Goal: Task Accomplishment & Management: Manage account settings

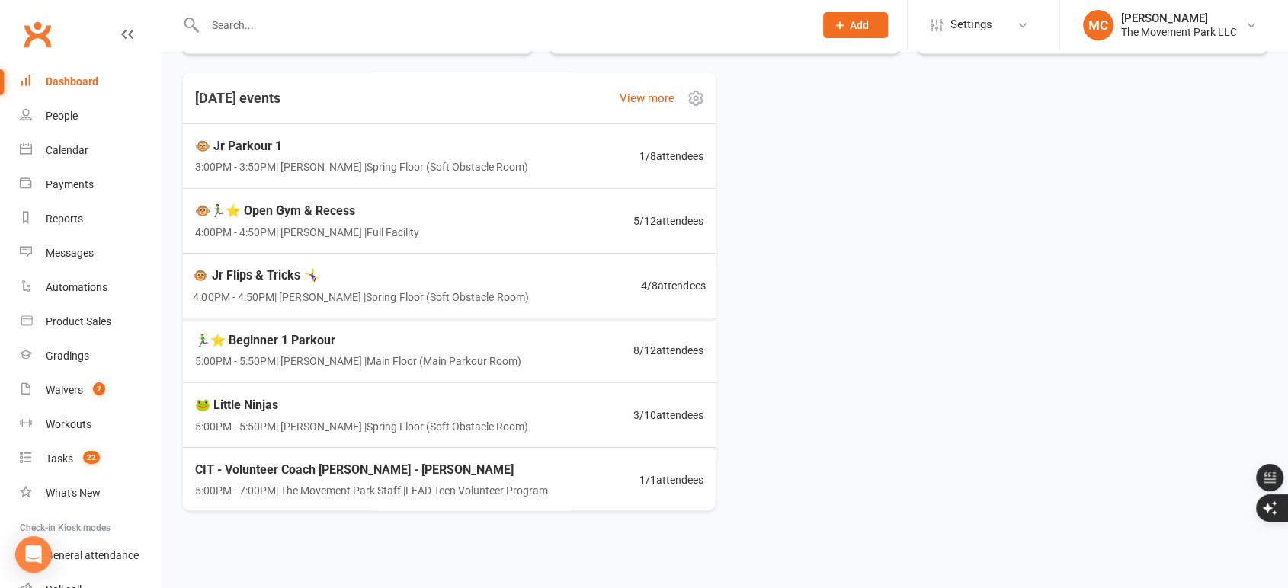
scroll to position [751, 0]
click at [348, 292] on span "4:00PM - 4:50PM | [PERSON_NAME] | Spring Floor (Soft Obstacle Room)" at bounding box center [360, 295] width 340 height 18
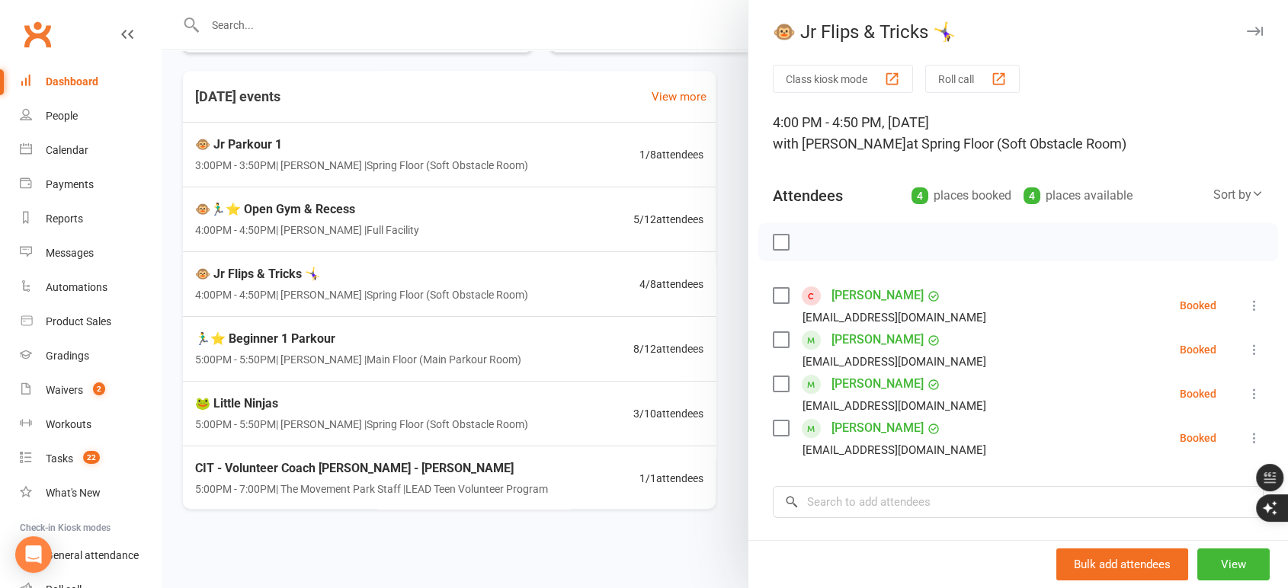
click at [337, 405] on div at bounding box center [725, 294] width 1126 height 588
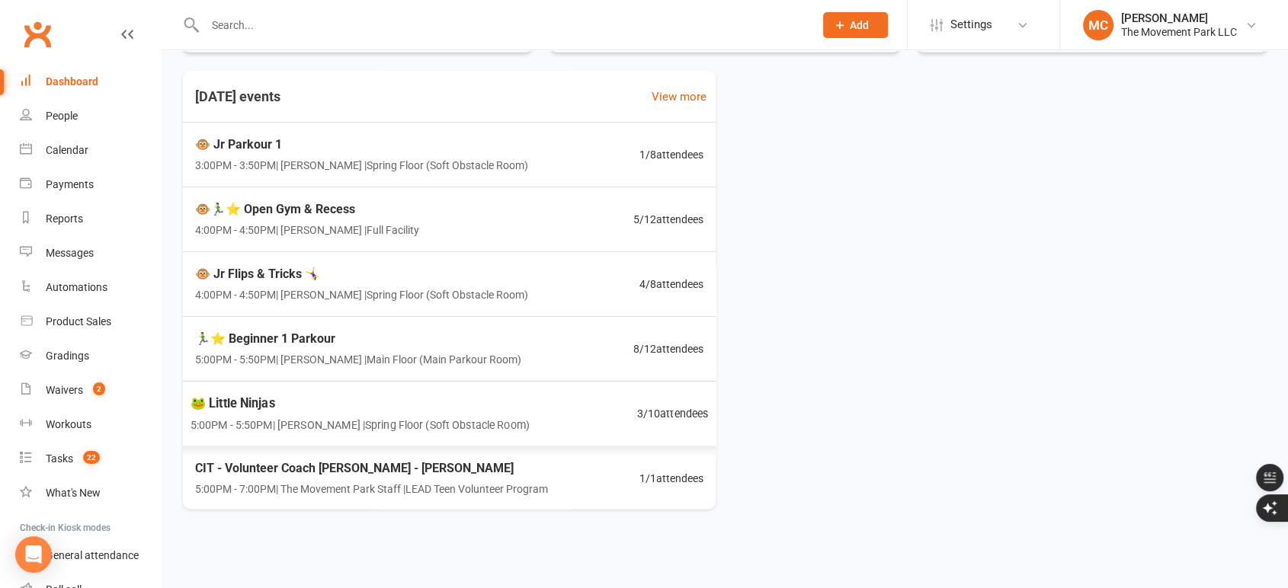
click at [341, 405] on span "🐸 Little Ninjas" at bounding box center [359, 403] width 339 height 20
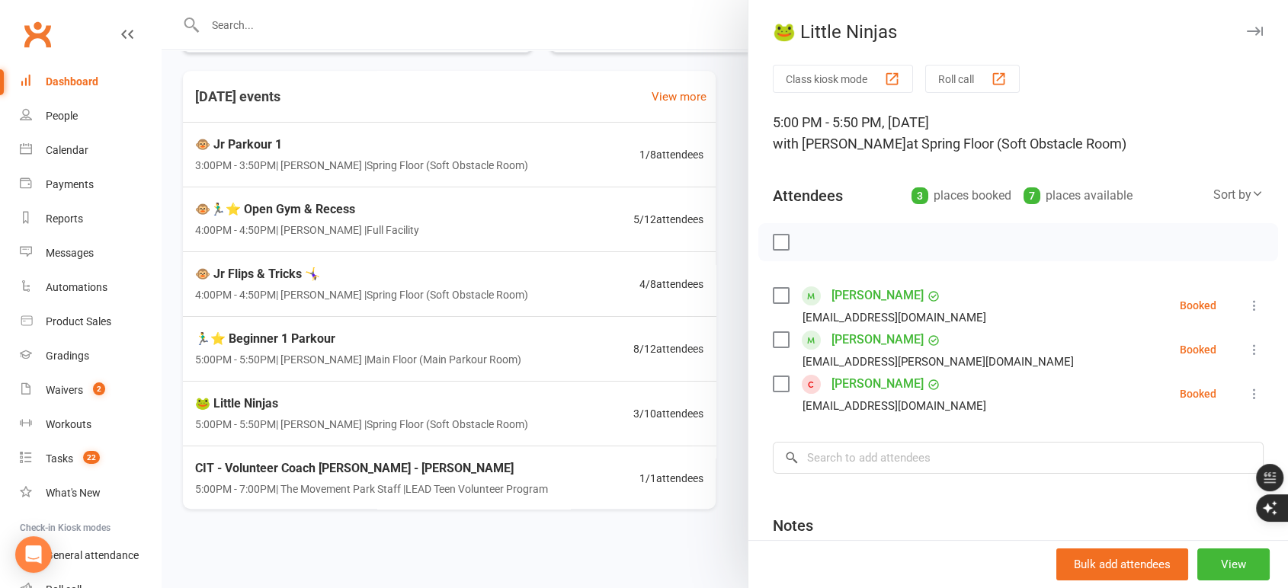
click at [555, 65] on div at bounding box center [725, 294] width 1126 height 588
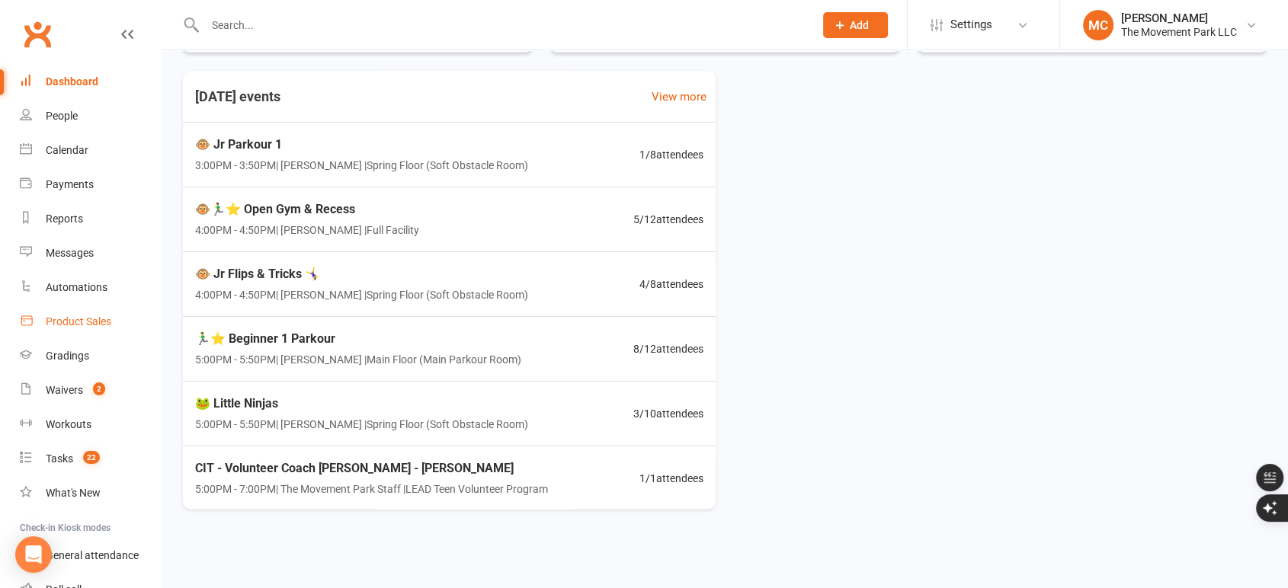
click at [71, 322] on div "Product Sales" at bounding box center [79, 321] width 66 height 12
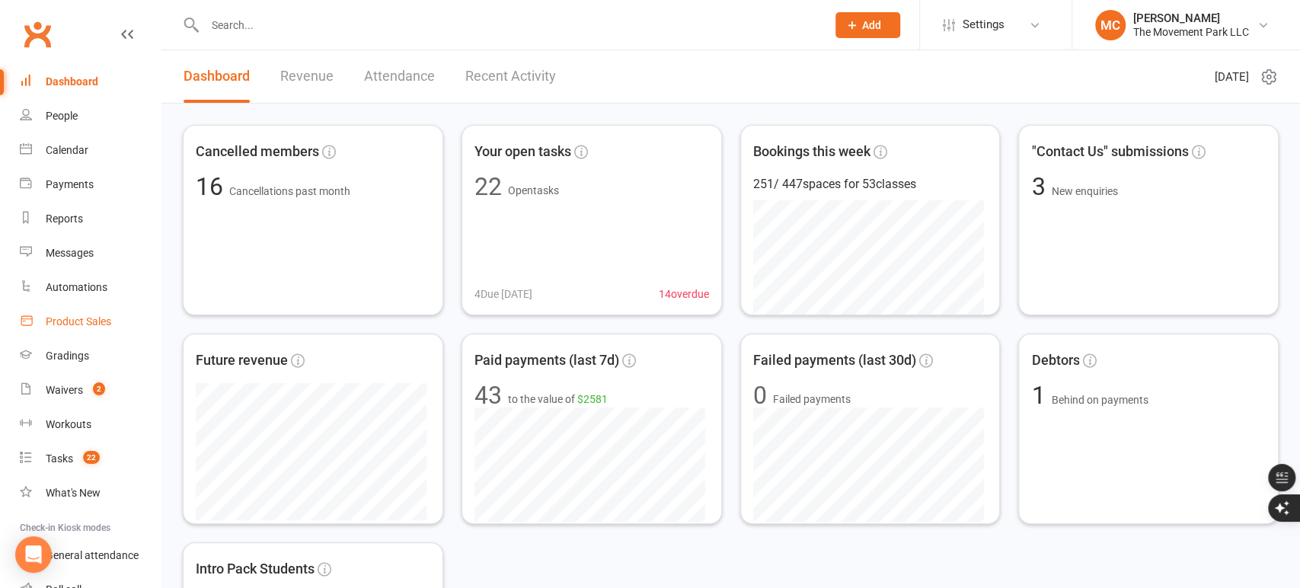
select select "25"
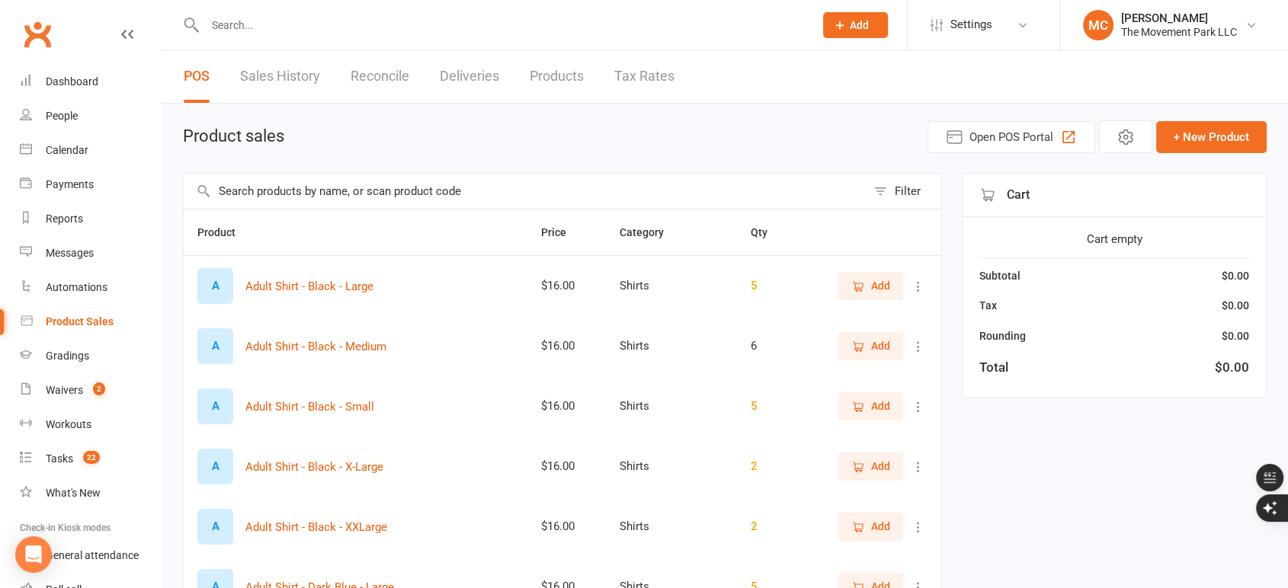
click at [762, 199] on input "text" at bounding box center [525, 191] width 682 height 35
click at [559, 78] on link "Products" at bounding box center [556, 76] width 54 height 53
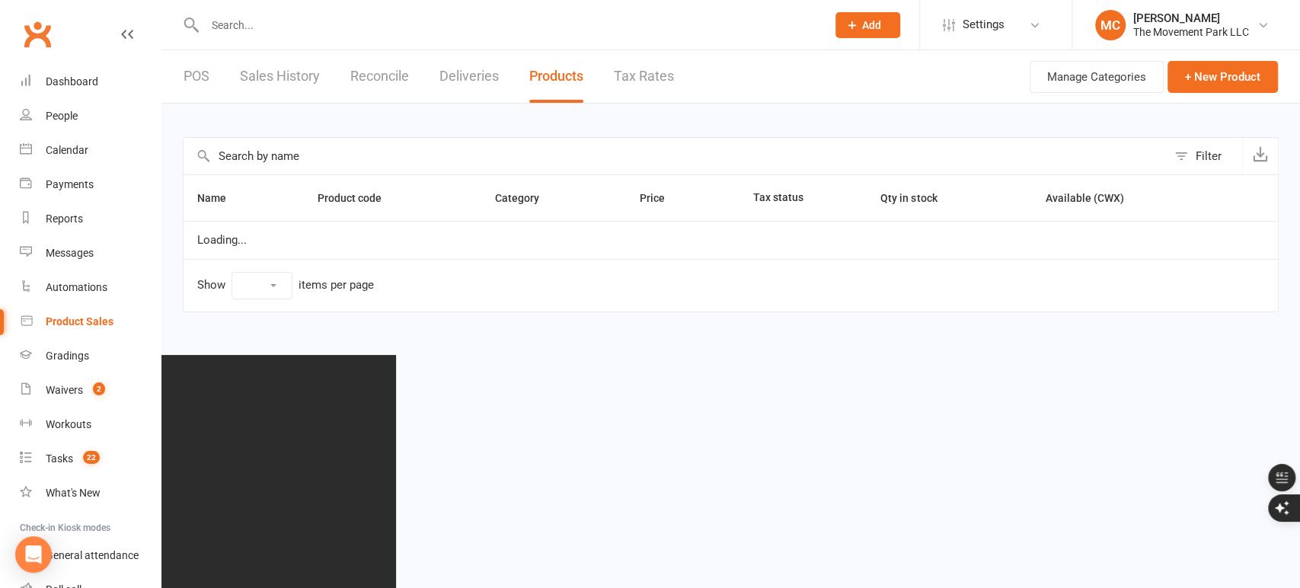
select select "100"
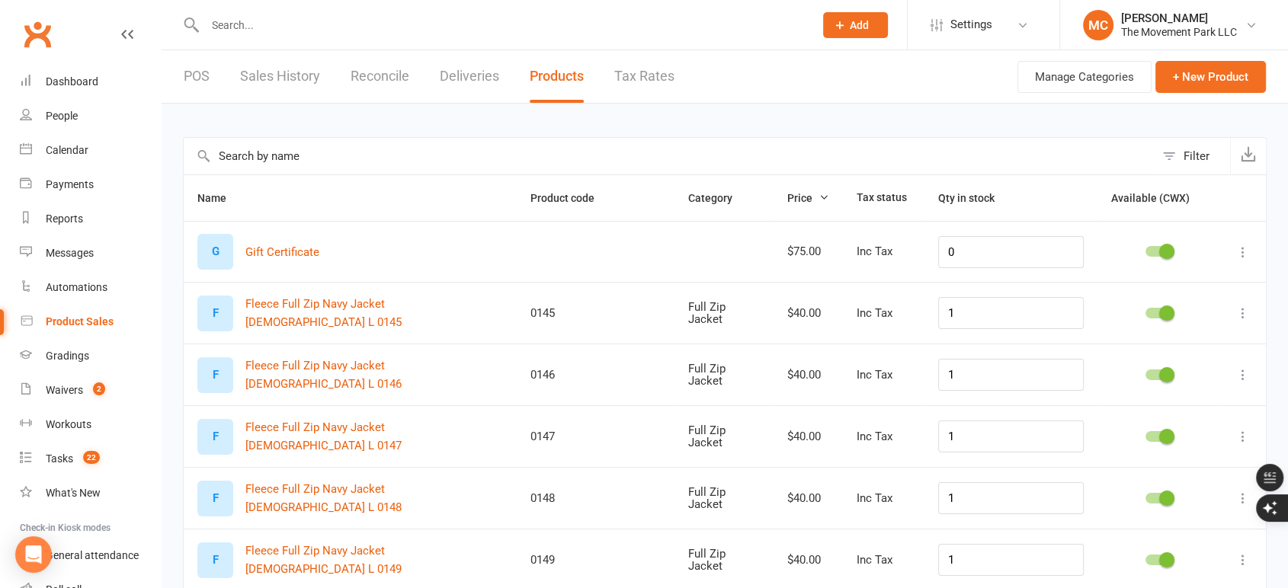
click at [814, 248] on div "$75.00" at bounding box center [808, 251] width 42 height 13
click at [1185, 162] on div "Filter" at bounding box center [1196, 156] width 26 height 18
select select "neither"
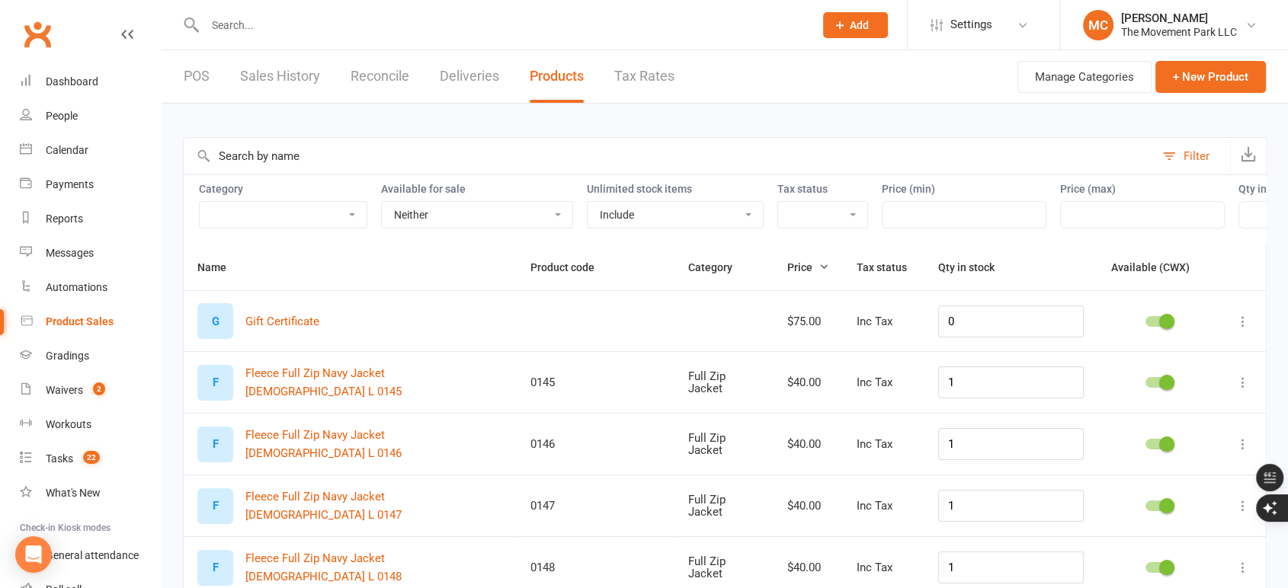
click at [270, 219] on select "Accessories Bags Branded Misc Merchandise Camp & Events Employee Apparel Purcha…" at bounding box center [283, 215] width 167 height 26
select select "2400"
click at [200, 202] on select "Accessories Bags Branded Misc Merchandise Camp & Events Employee Apparel Purcha…" at bounding box center [283, 215] width 167 height 26
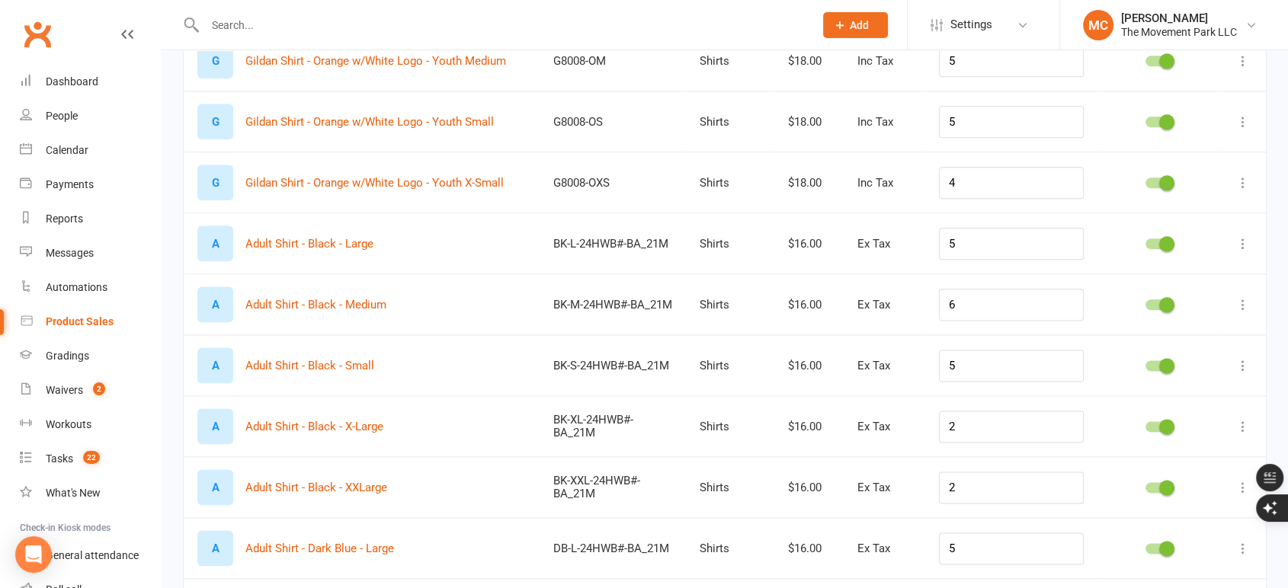
scroll to position [1862, 0]
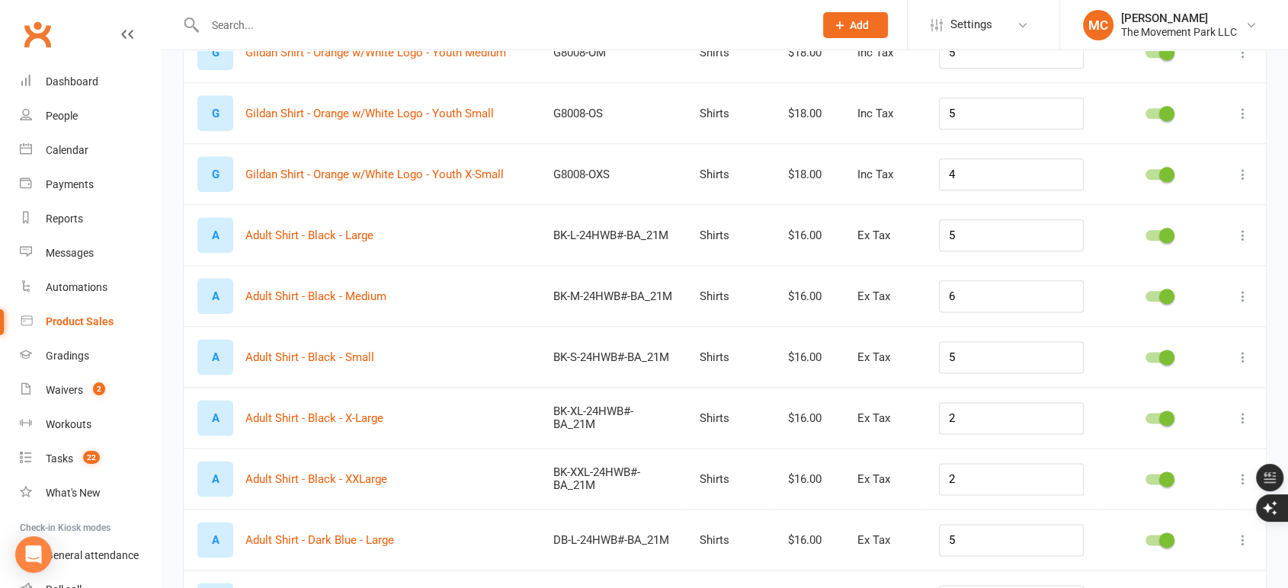
click at [1242, 243] on icon at bounding box center [1242, 235] width 15 height 15
click at [1198, 273] on link "Edit product" at bounding box center [1162, 270] width 151 height 30
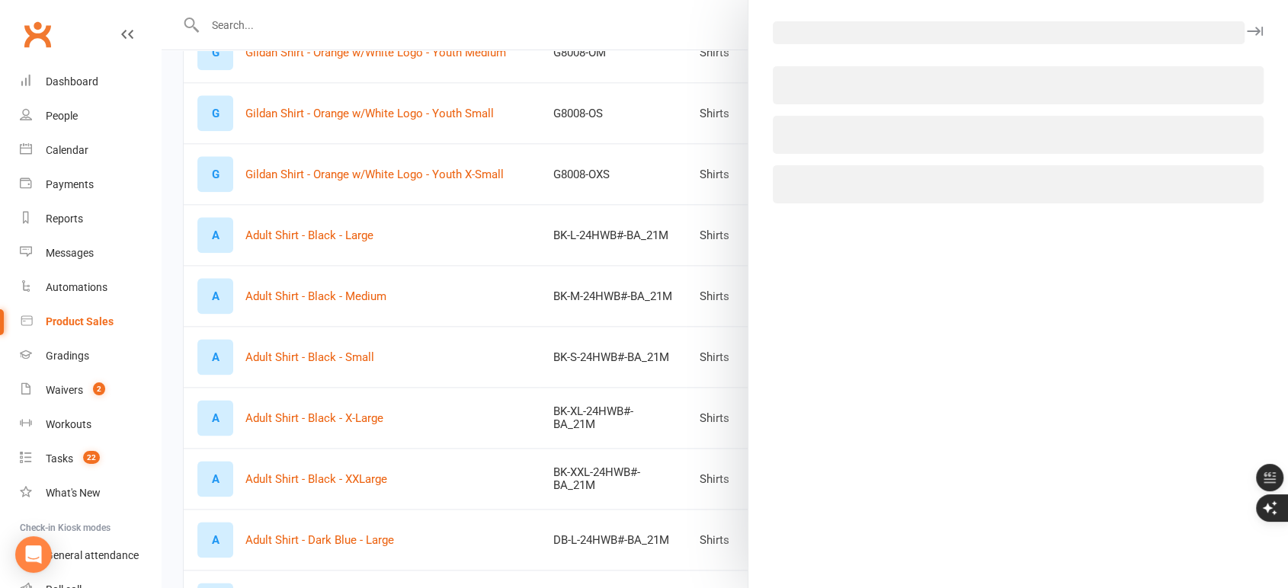
select select "2400"
select select "861"
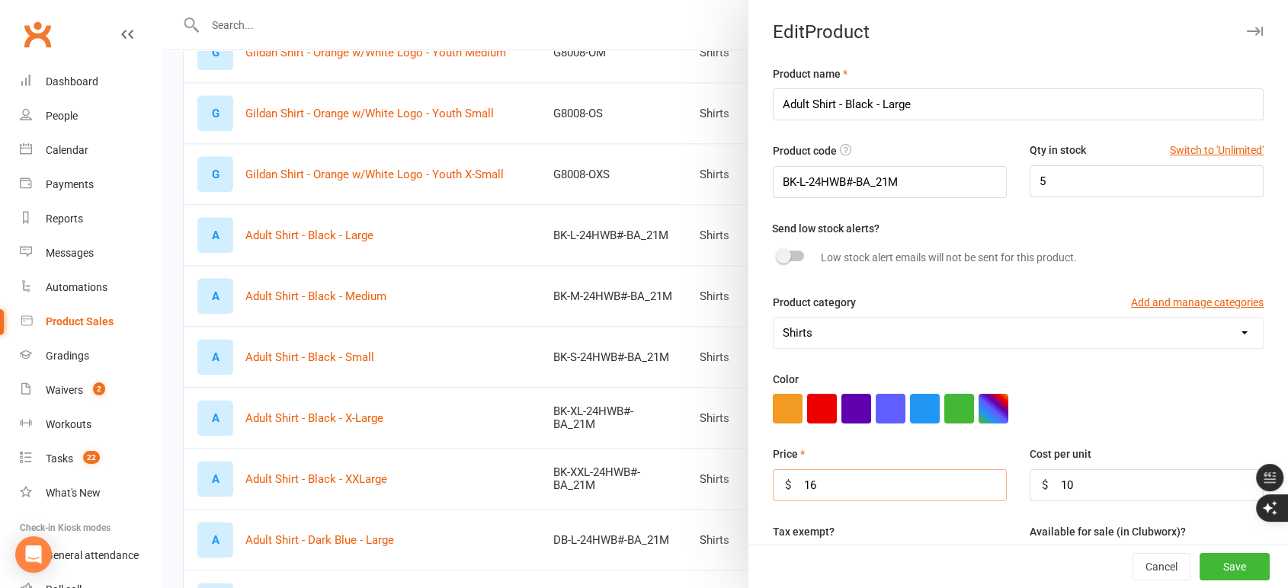
drag, startPoint x: 811, startPoint y: 492, endPoint x: 801, endPoint y: 488, distance: 10.6
click at [801, 488] on input "16" at bounding box center [890, 485] width 234 height 32
type input "18"
click at [1208, 573] on button "Save" at bounding box center [1234, 566] width 70 height 27
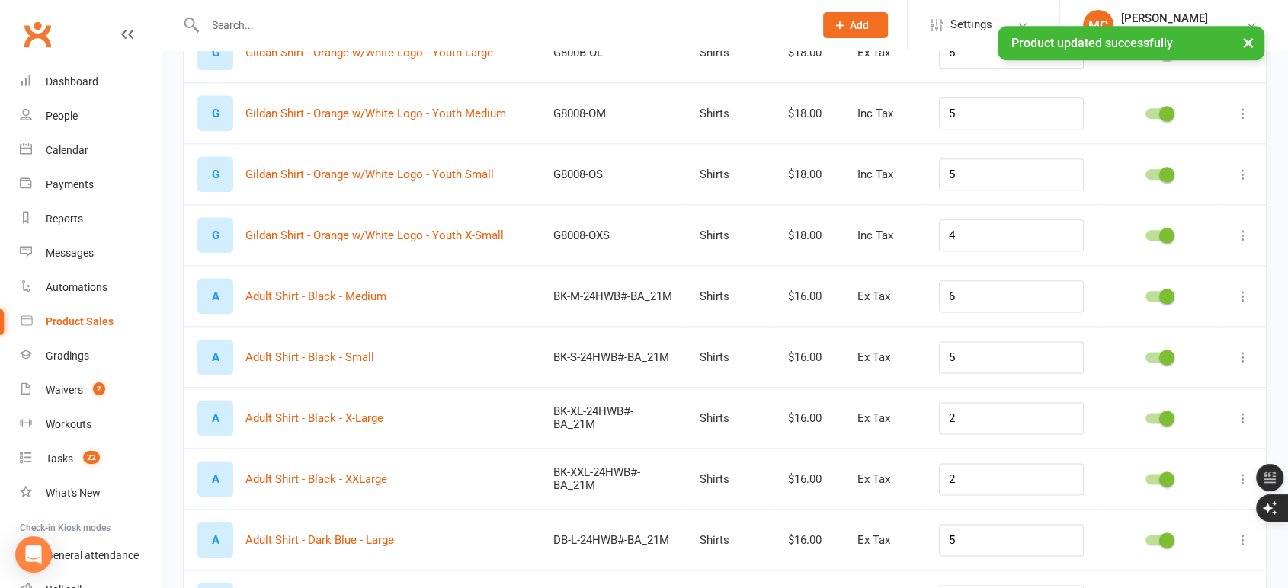
click at [1244, 304] on icon at bounding box center [1242, 296] width 15 height 15
click at [1167, 334] on link "Edit product" at bounding box center [1162, 330] width 151 height 30
select select "2400"
select select "861"
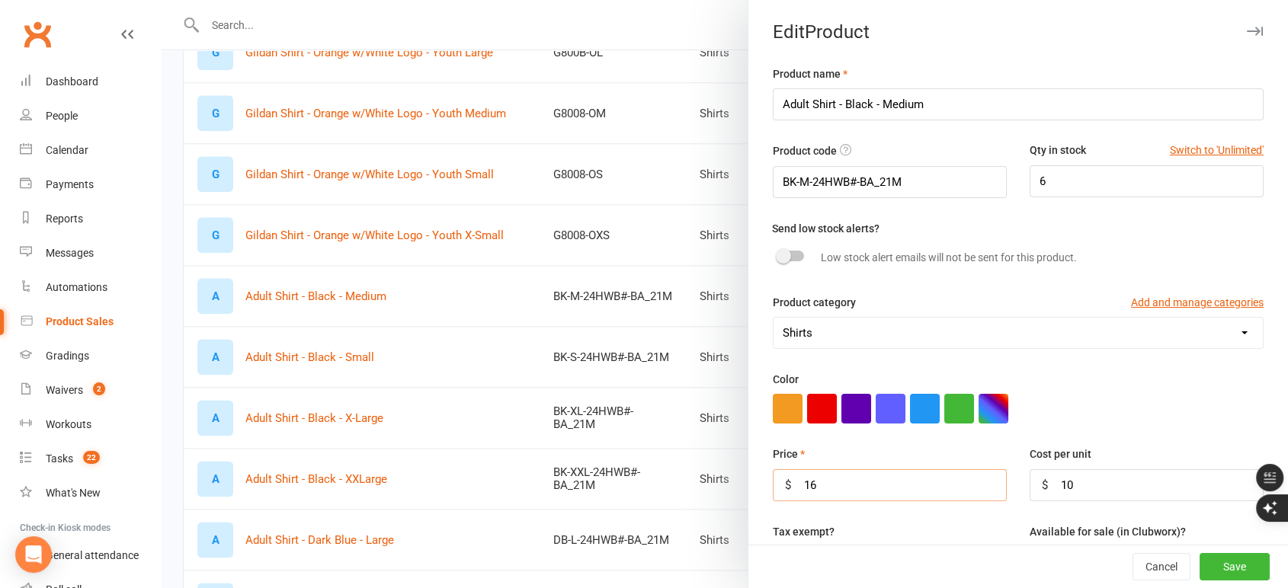
drag, startPoint x: 811, startPoint y: 486, endPoint x: 800, endPoint y: 487, distance: 10.7
click at [800, 487] on input "16" at bounding box center [890, 485] width 234 height 32
type input "18"
click at [1199, 571] on button "Save" at bounding box center [1234, 566] width 70 height 27
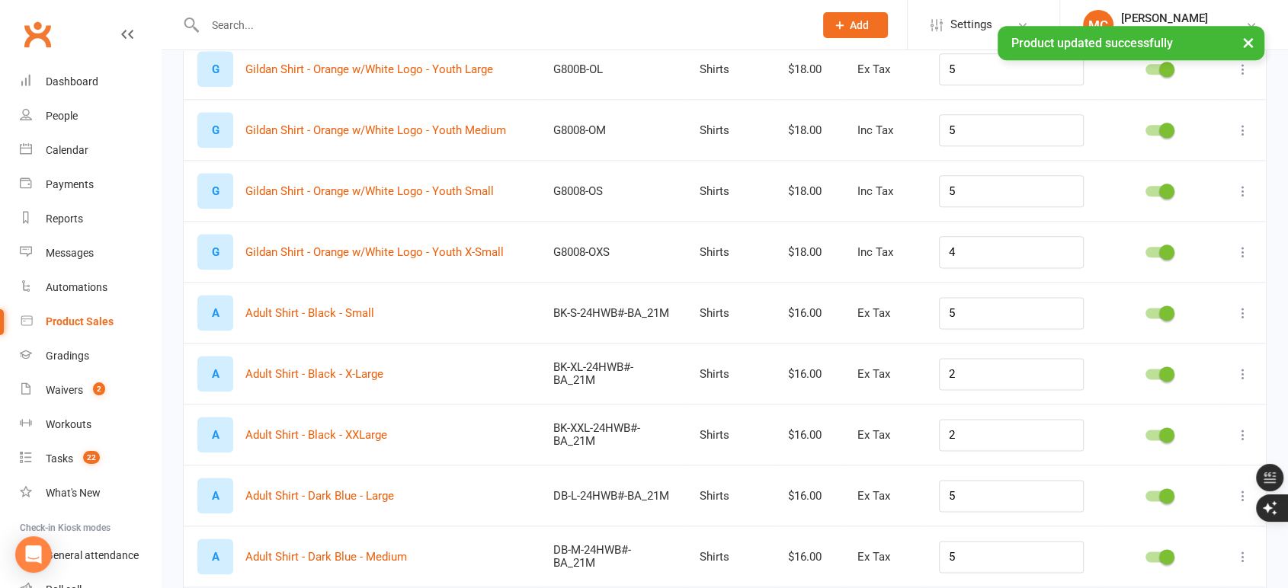
scroll to position [1947, 0]
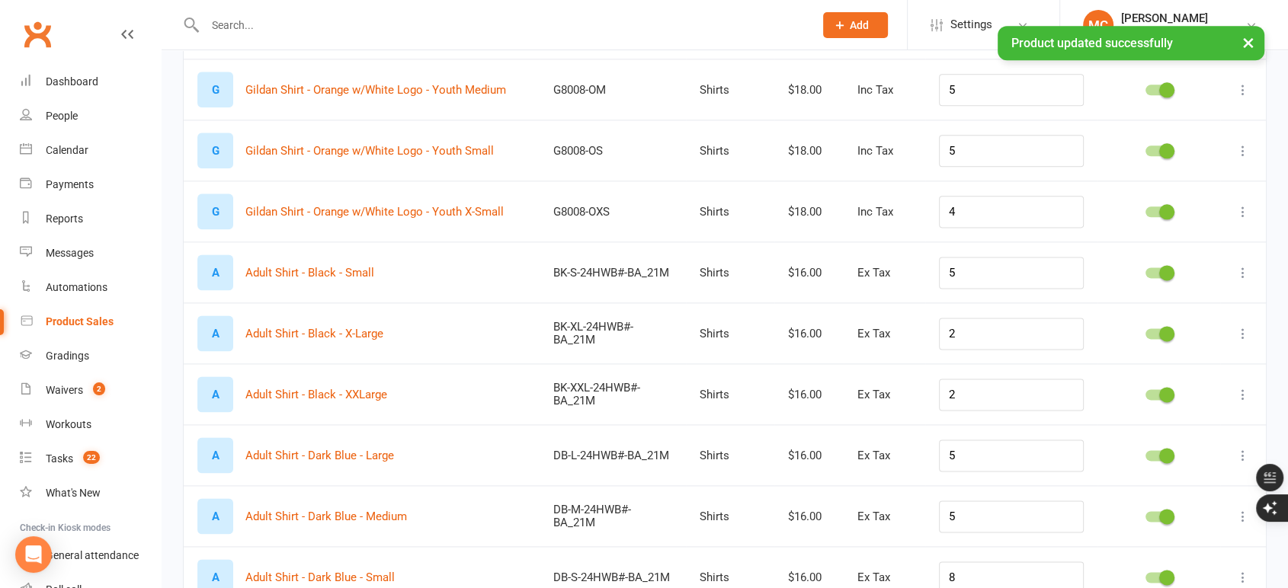
click at [1246, 280] on icon at bounding box center [1242, 272] width 15 height 15
click at [1164, 318] on link "Edit product" at bounding box center [1162, 307] width 151 height 30
select select "2400"
select select "861"
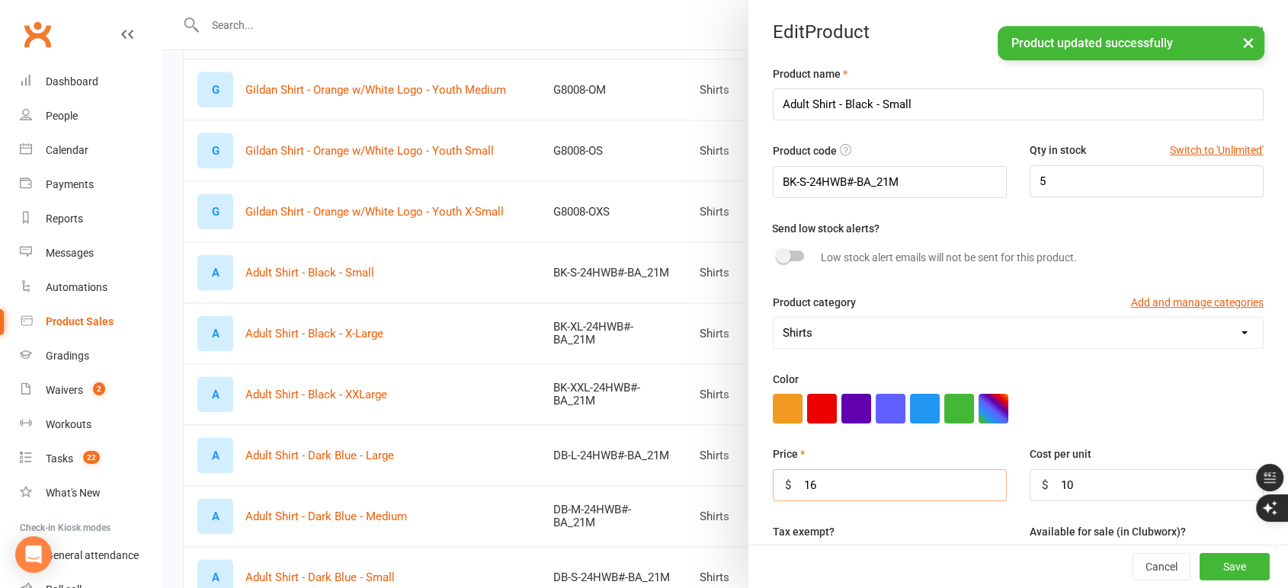
click at [847, 486] on input "16" at bounding box center [890, 485] width 234 height 32
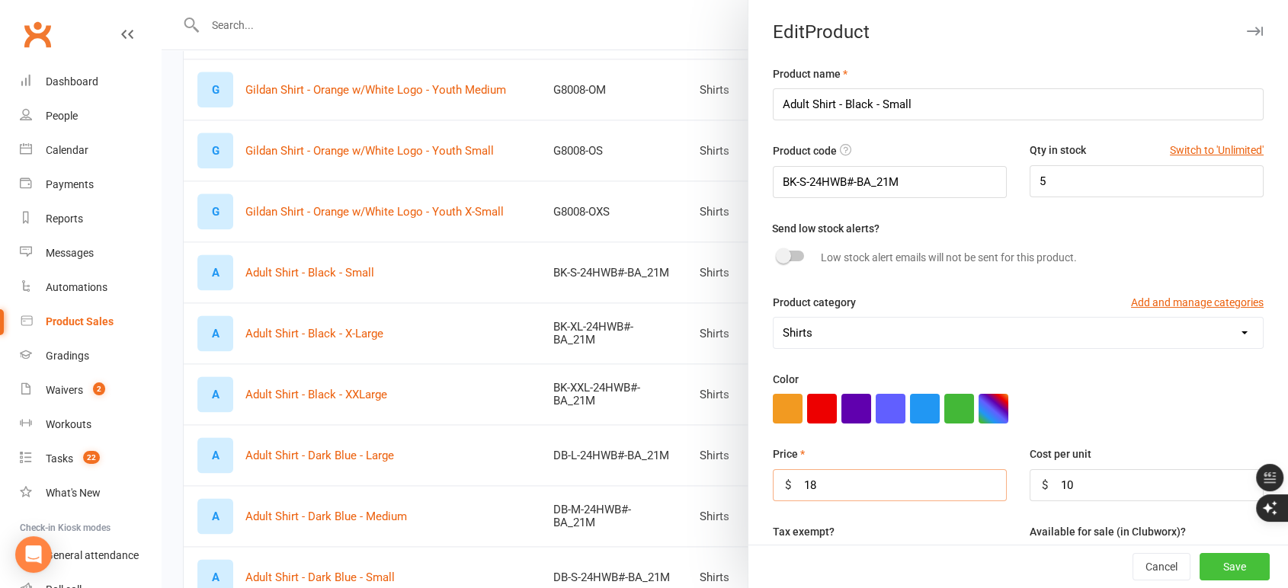
type input "18"
click at [1219, 563] on button "Save" at bounding box center [1234, 566] width 70 height 27
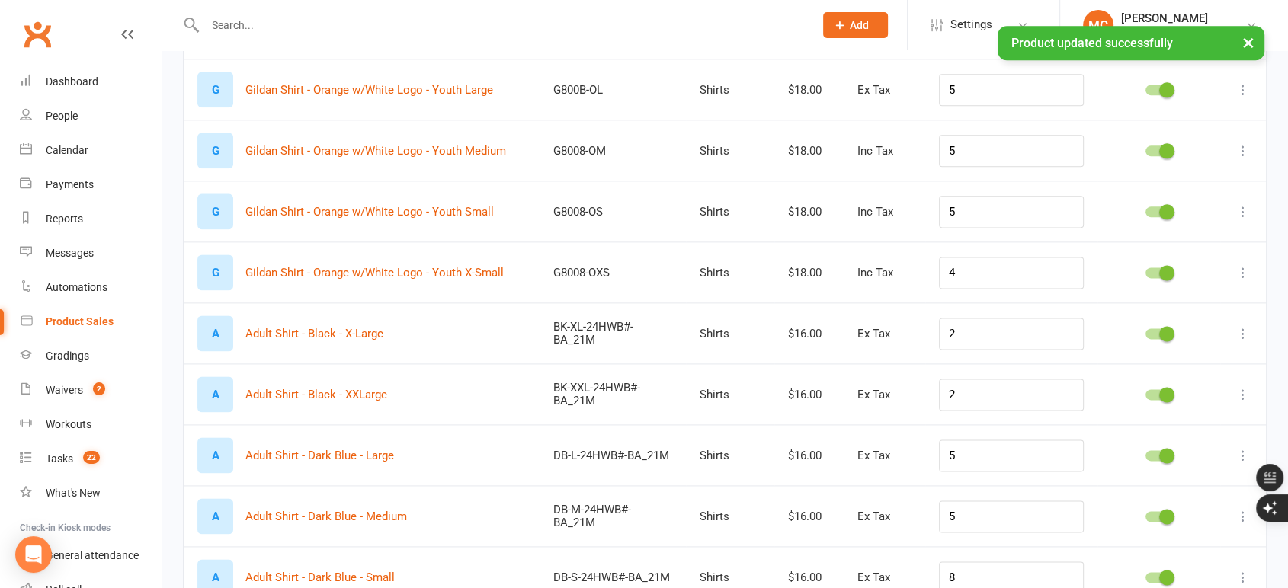
click at [968, 26] on div "× Product updated successfully" at bounding box center [634, 26] width 1268 height 0
click at [953, 23] on span "Settings" at bounding box center [971, 25] width 42 height 34
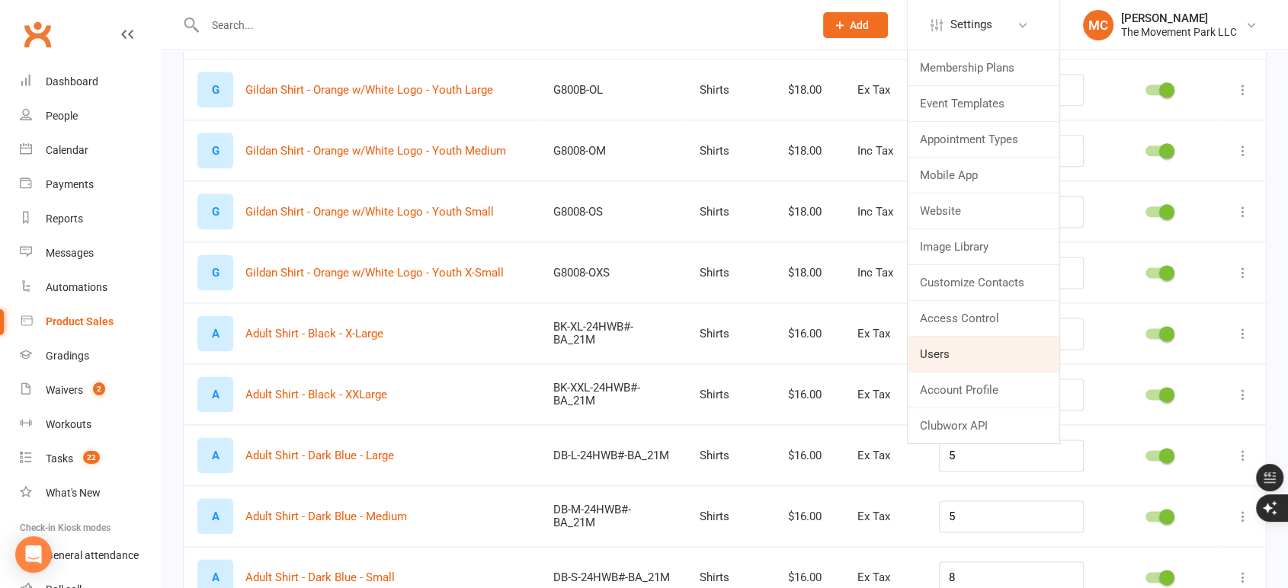
click at [972, 358] on link "Users" at bounding box center [983, 354] width 152 height 35
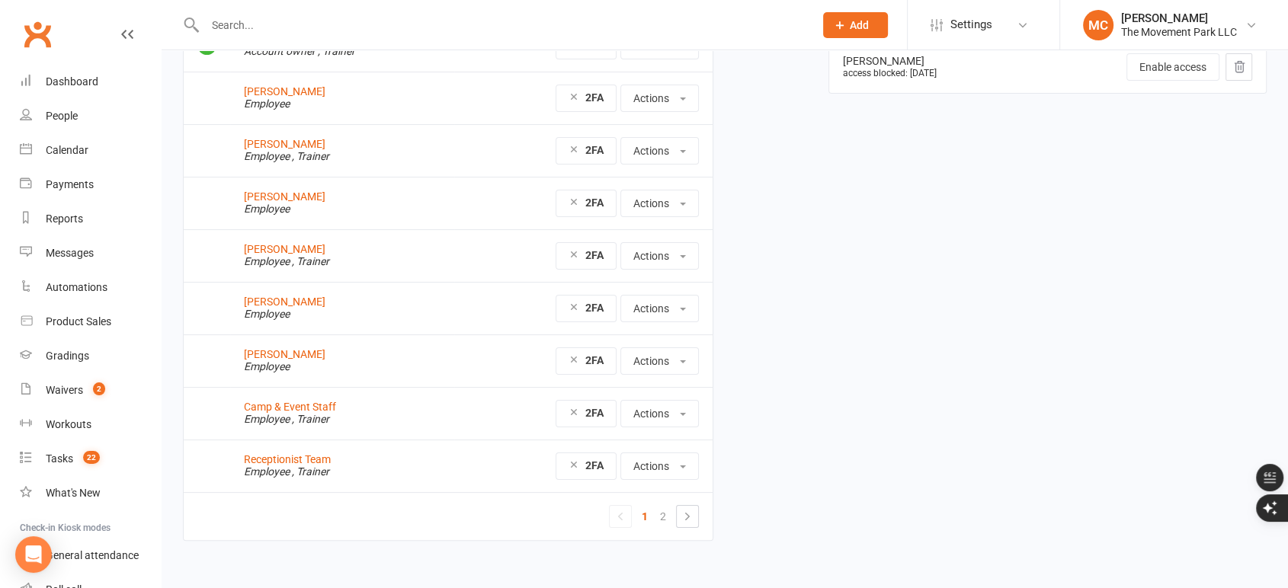
scroll to position [210, 0]
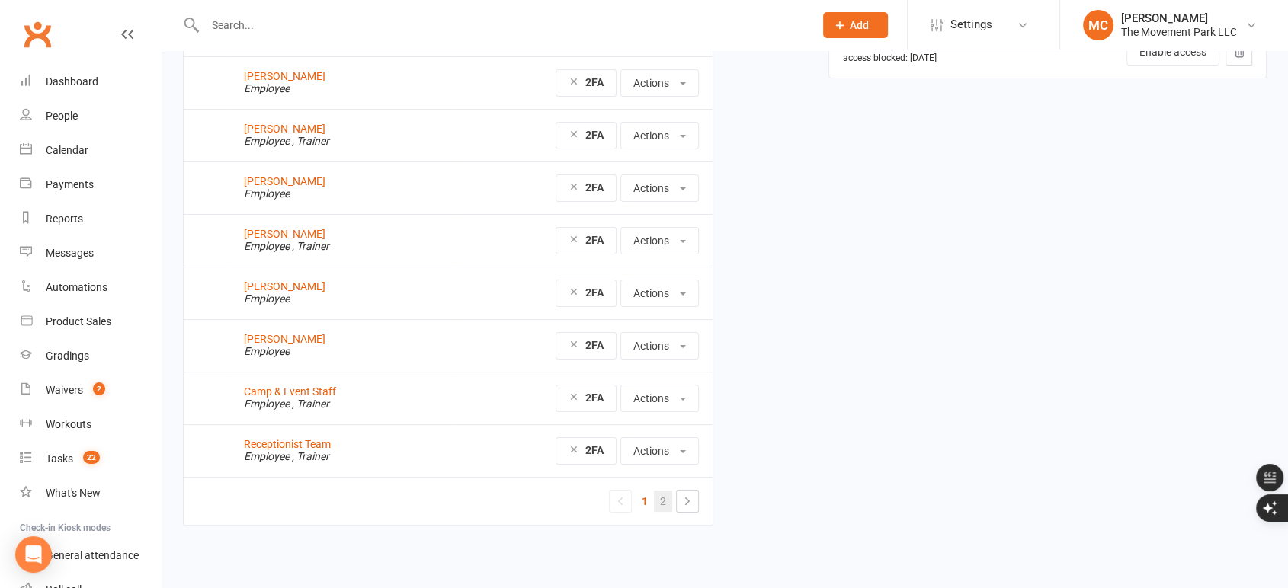
click at [667, 507] on link "2" at bounding box center [663, 501] width 18 height 21
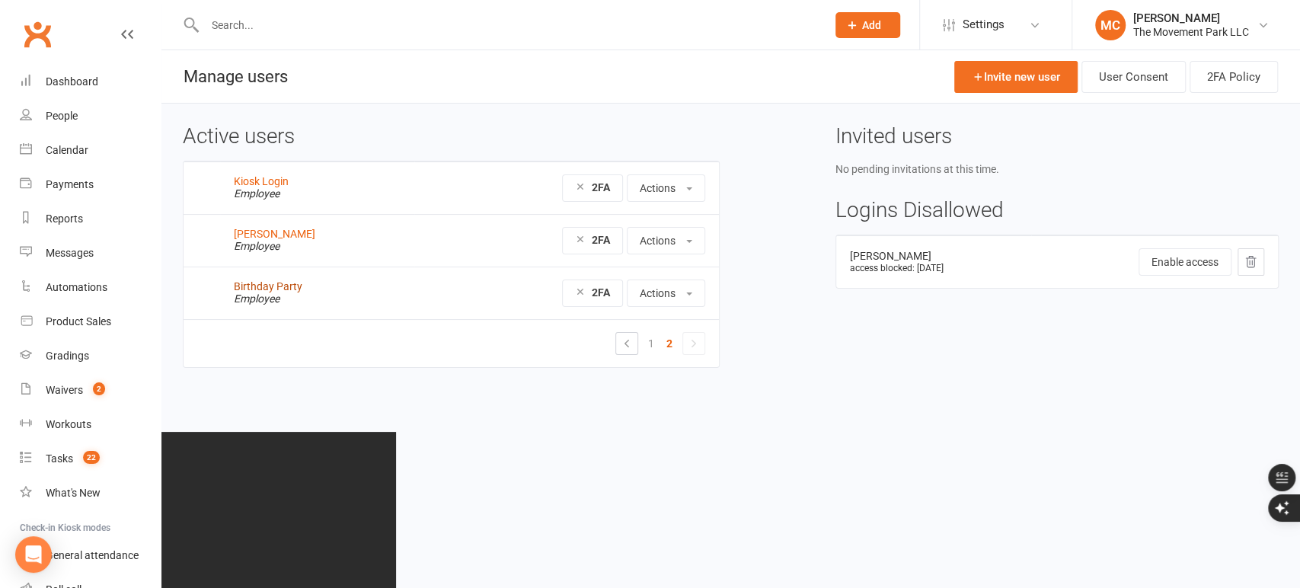
click at [274, 287] on link "Birthday Party" at bounding box center [268, 286] width 69 height 12
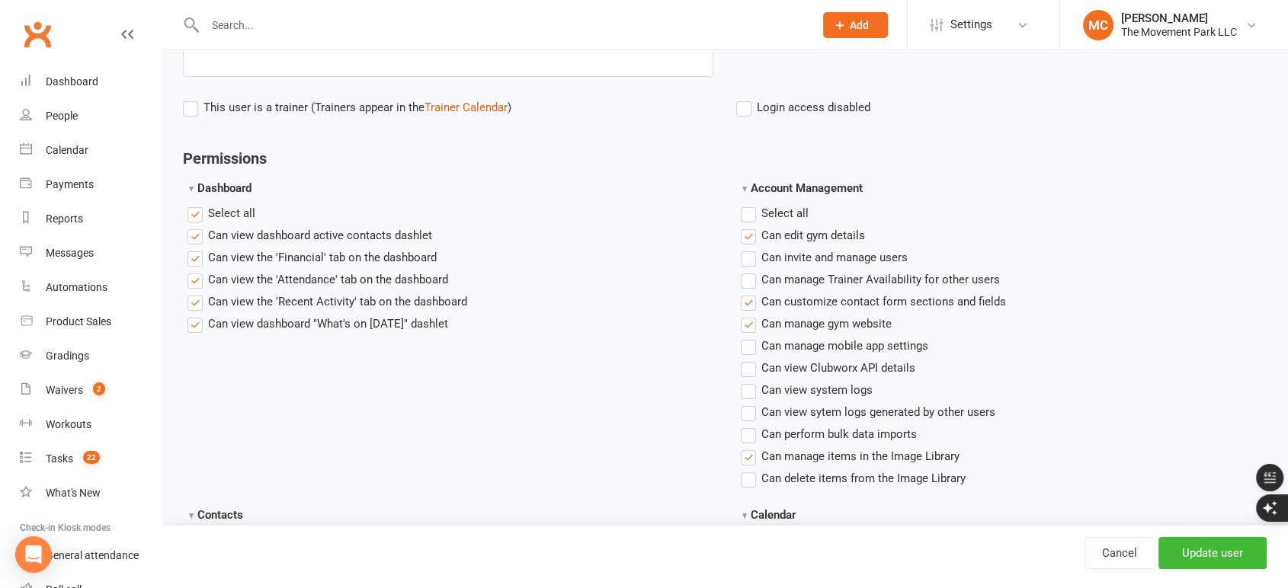
scroll to position [423, 0]
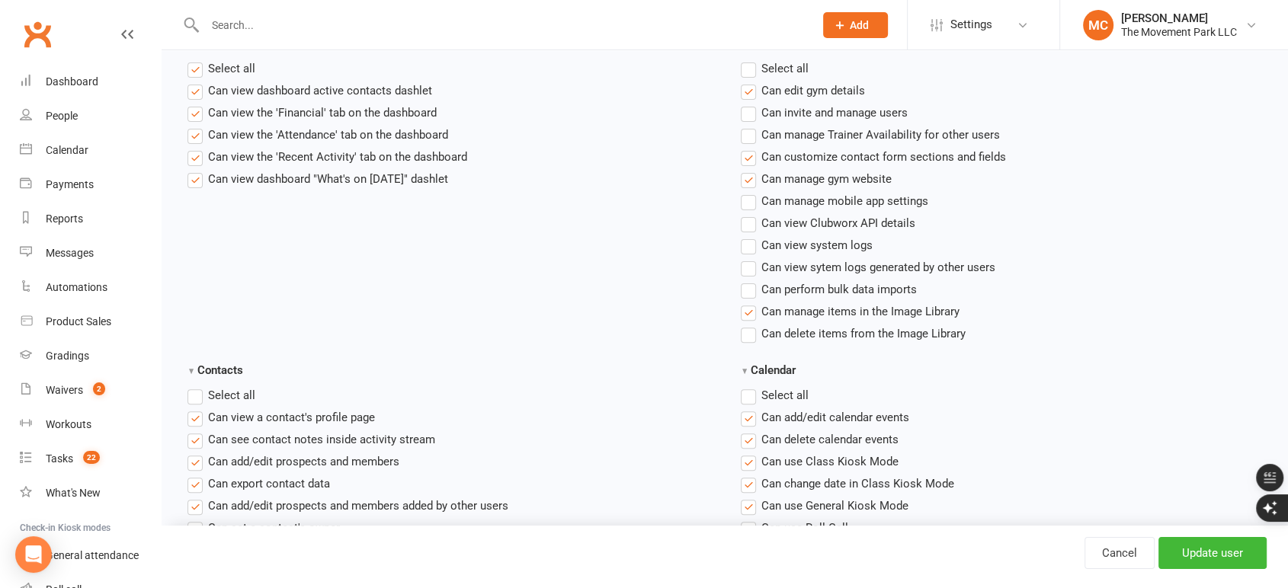
click at [191, 118] on label"] "Can view the 'Financial' tab on the dashboard" at bounding box center [311, 113] width 249 height 18
click at [191, 104] on input "Can view the 'Financial' tab on the dashboard" at bounding box center [192, 104] width 10 height 0
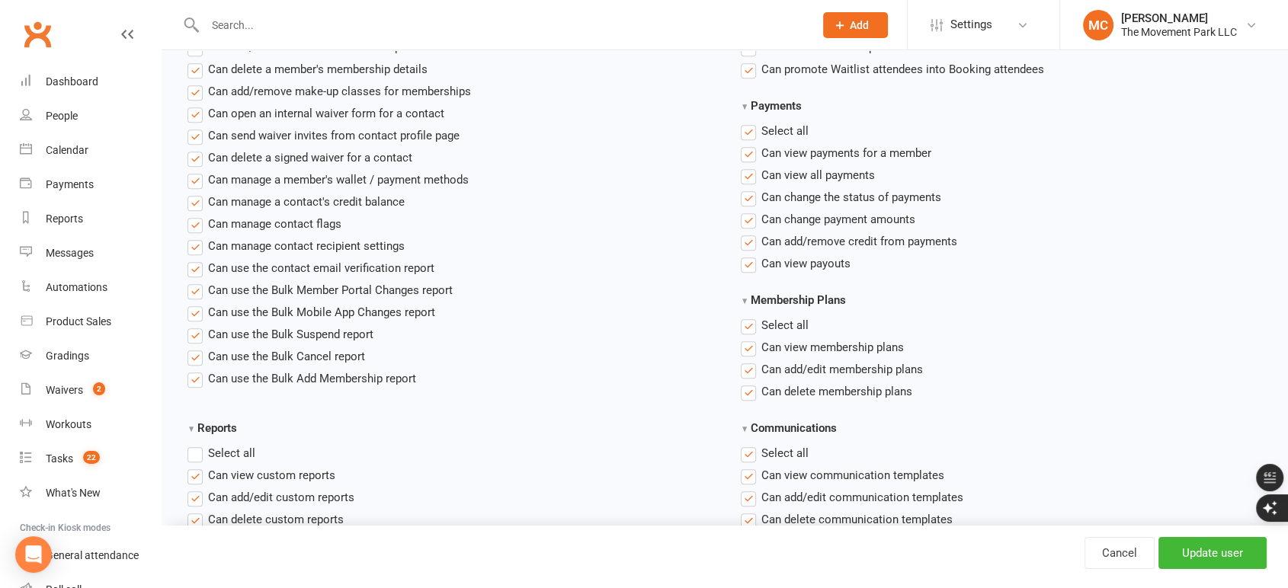
scroll to position [846, 0]
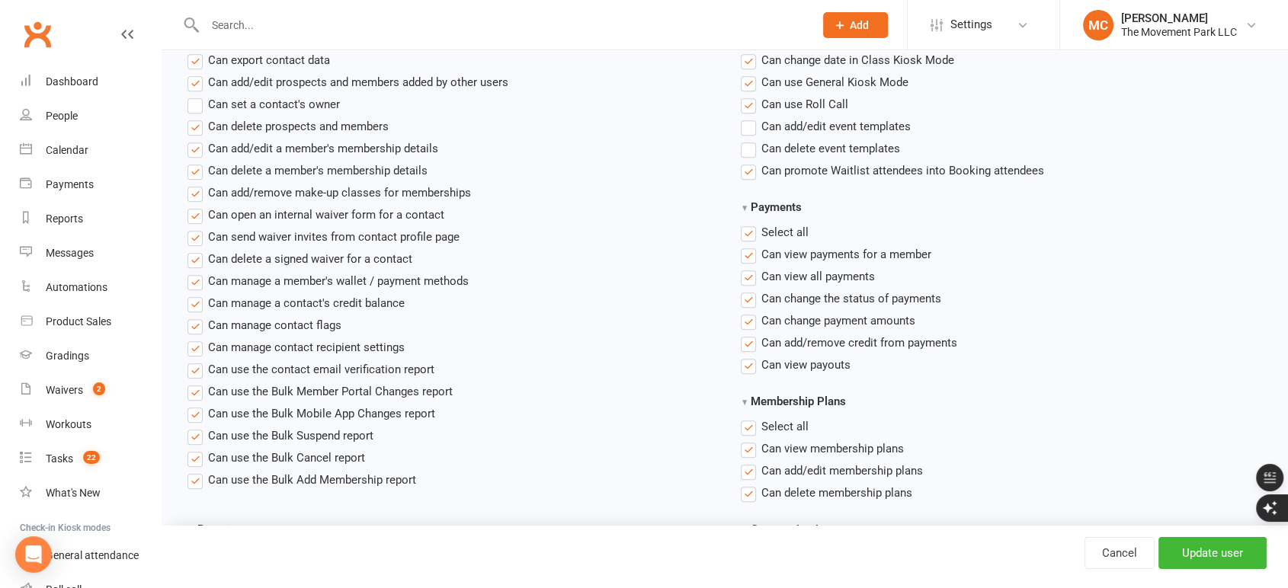
click at [752, 277] on label"] "Can view all payments" at bounding box center [808, 276] width 134 height 18
click at [750, 267] on input "Can view all payments" at bounding box center [746, 267] width 10 height 0
click at [754, 321] on label"] "Can change payment amounts" at bounding box center [828, 321] width 174 height 18
click at [750, 312] on input "Can change payment amounts" at bounding box center [746, 312] width 10 height 0
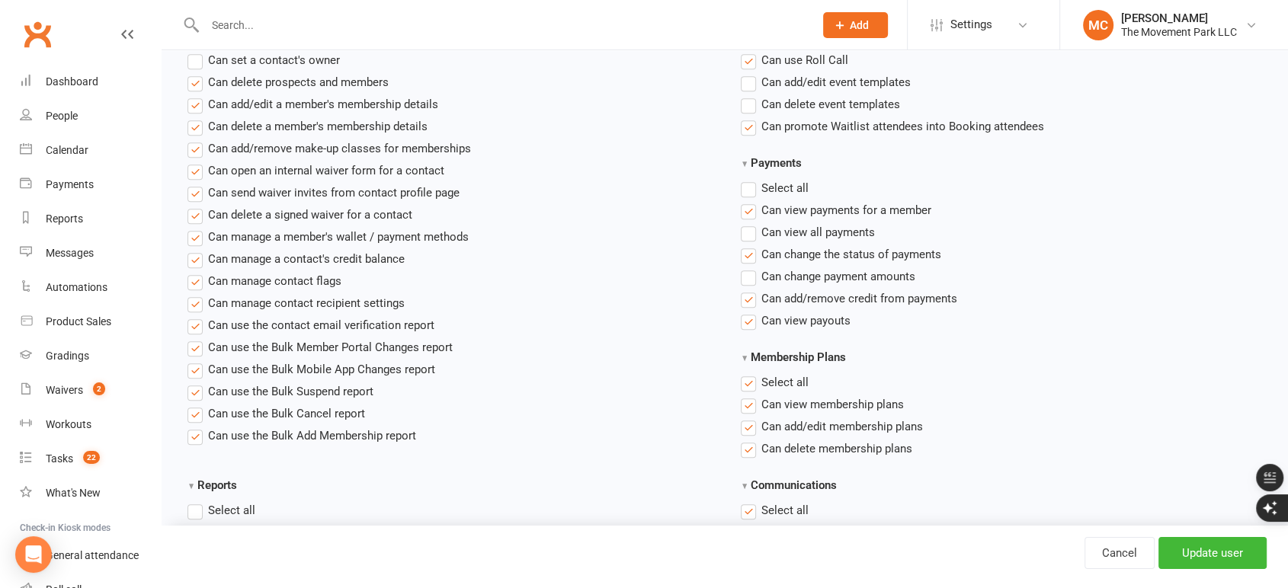
scroll to position [931, 0]
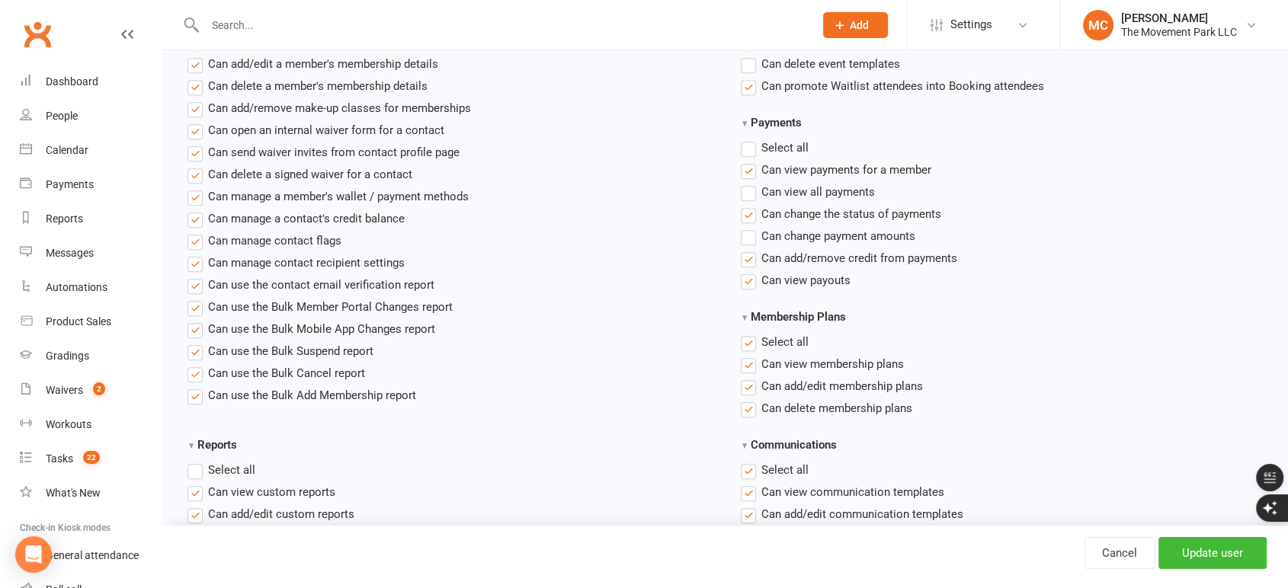
click at [748, 260] on label"] "Can add/remove credit from payments" at bounding box center [849, 258] width 216 height 18
click at [748, 249] on input "Can add/remove credit from payments" at bounding box center [746, 249] width 10 height 0
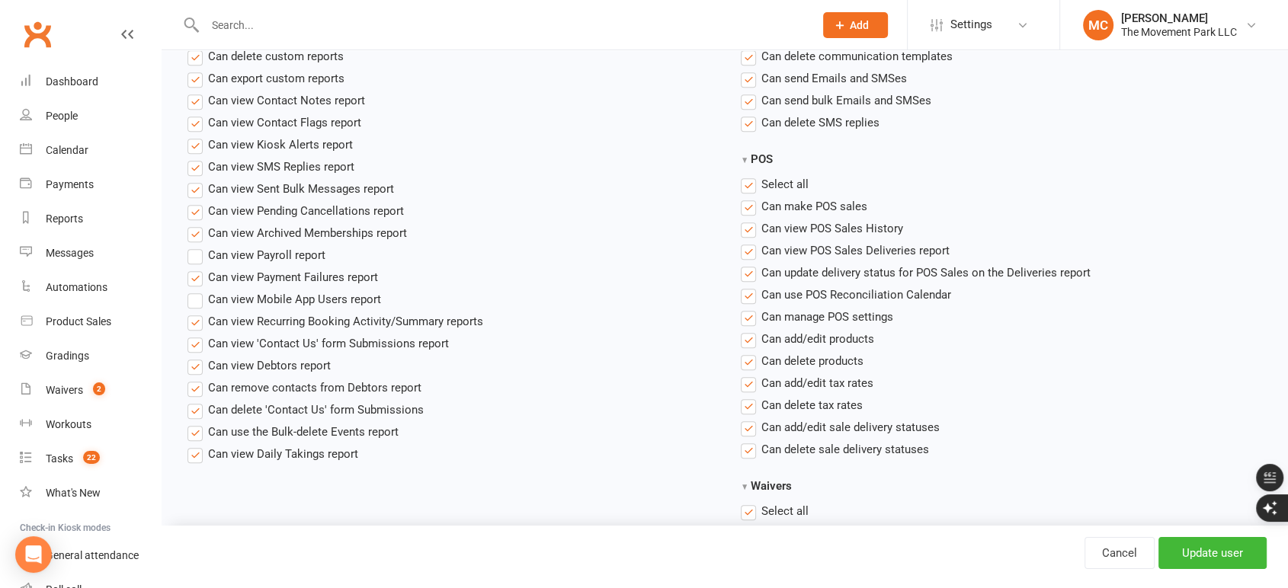
scroll to position [1438, 0]
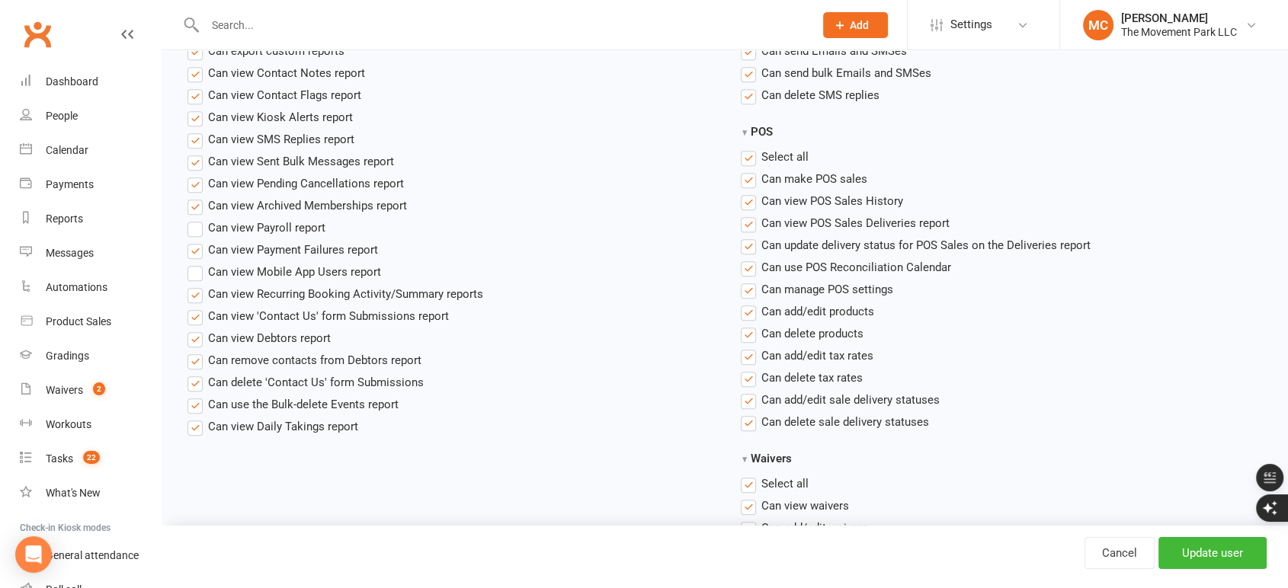
click at [196, 249] on label"] "Can view Payment Failures report" at bounding box center [282, 250] width 190 height 18
click at [196, 241] on input "Can view Payment Failures report" at bounding box center [192, 241] width 10 height 0
click at [196, 342] on label"] "Can view Debtors report" at bounding box center [258, 338] width 143 height 18
click at [196, 329] on input "Can view Debtors report" at bounding box center [192, 329] width 10 height 0
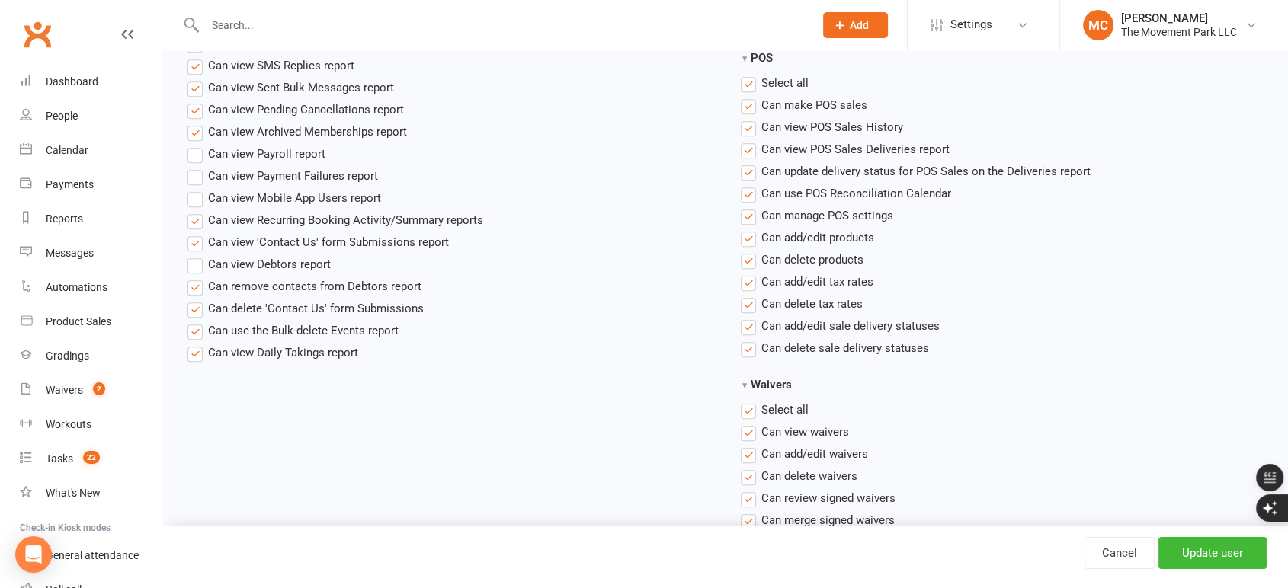
scroll to position [1524, 0]
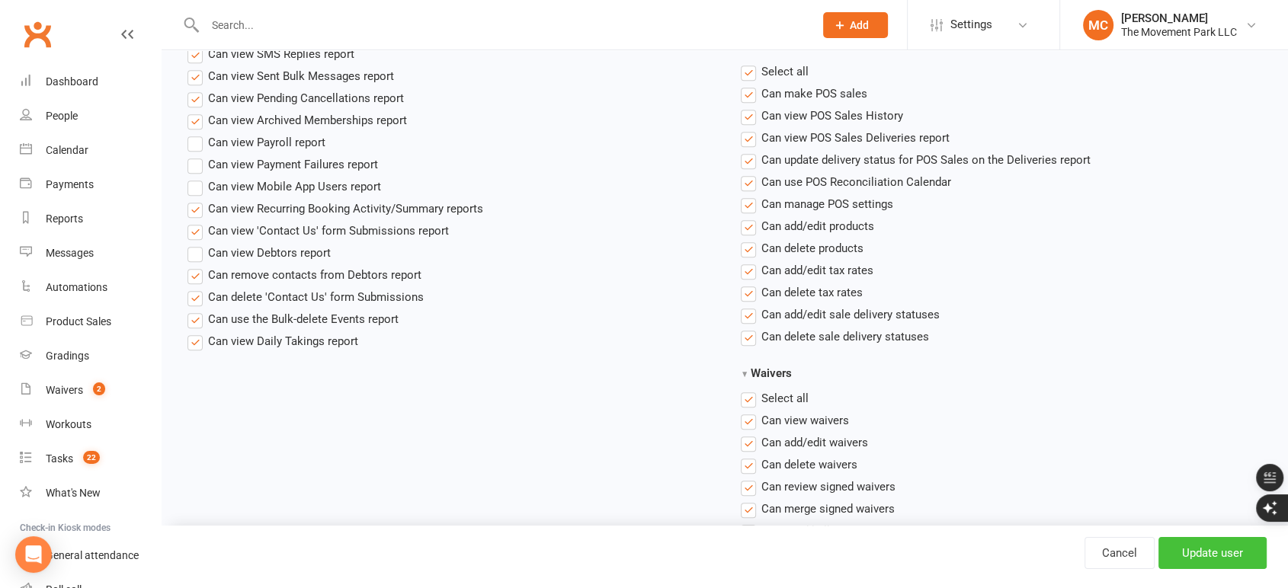
click at [1227, 559] on input "Update user" at bounding box center [1212, 553] width 108 height 32
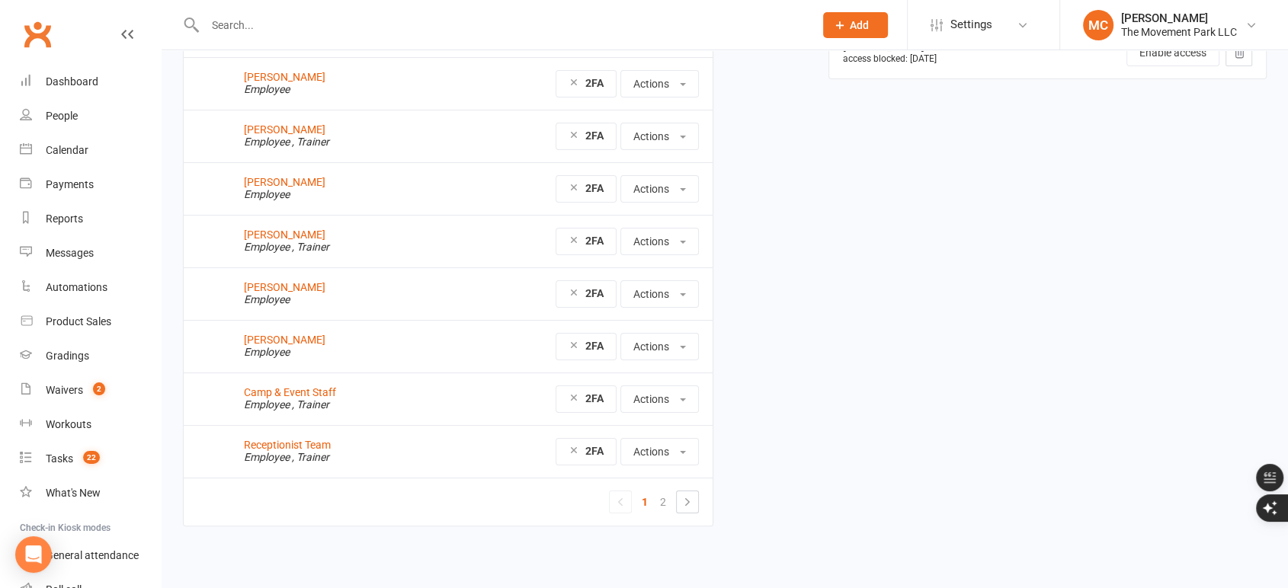
scroll to position [210, 0]
click at [658, 502] on link "2" at bounding box center [663, 501] width 18 height 21
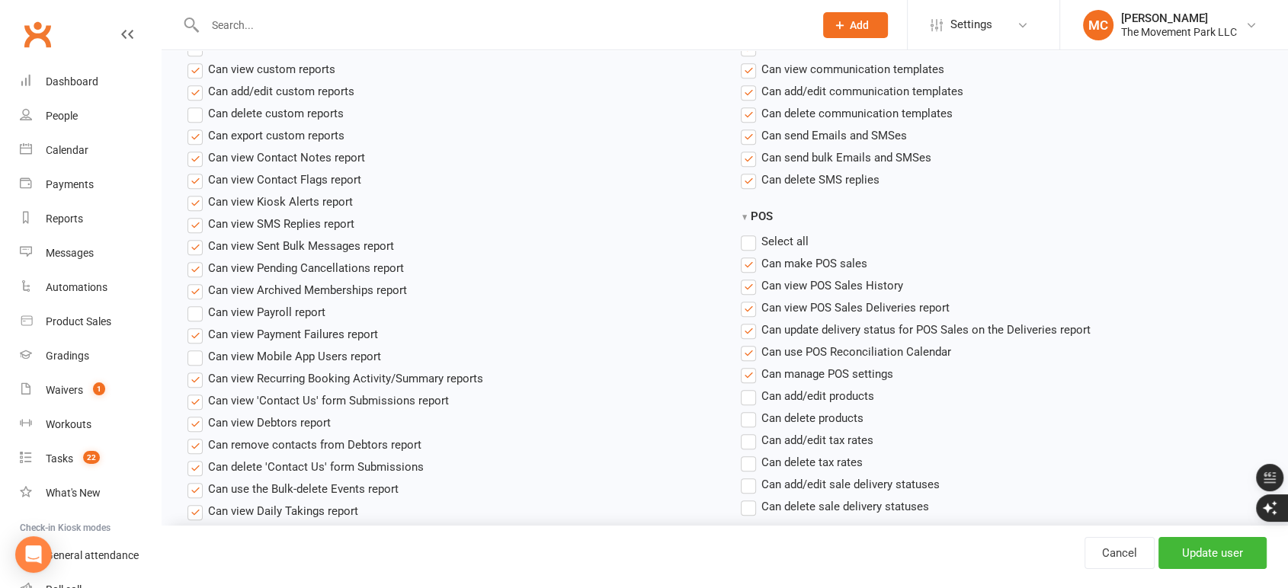
scroll to position [1438, 0]
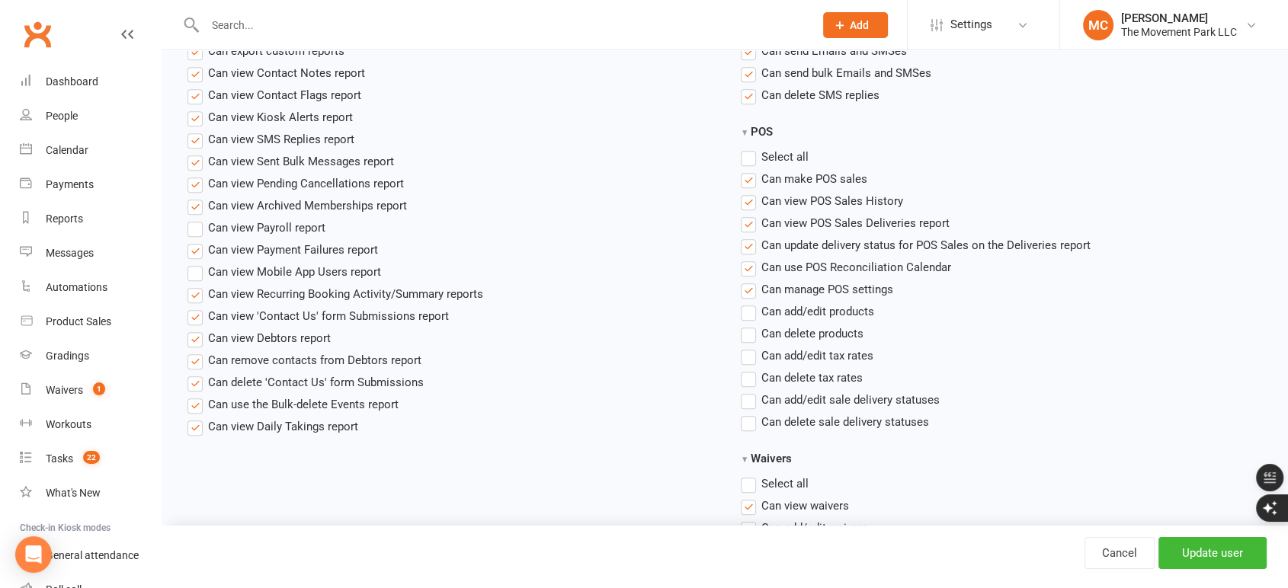
click at [750, 309] on label"] "Can add/edit products" at bounding box center [807, 311] width 133 height 18
click at [750, 302] on input "Can add/edit products" at bounding box center [746, 302] width 10 height 0
click at [1200, 555] on input "Update user" at bounding box center [1212, 553] width 108 height 32
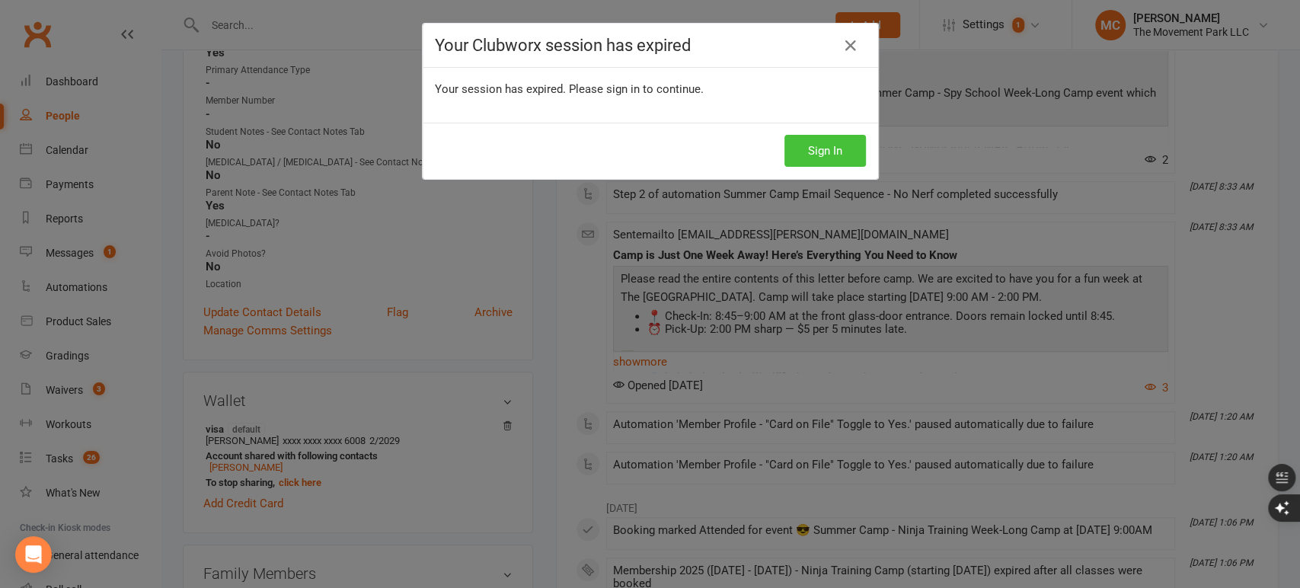
scroll to position [386, 0]
click at [819, 139] on button "Sign In" at bounding box center [826, 151] width 82 height 32
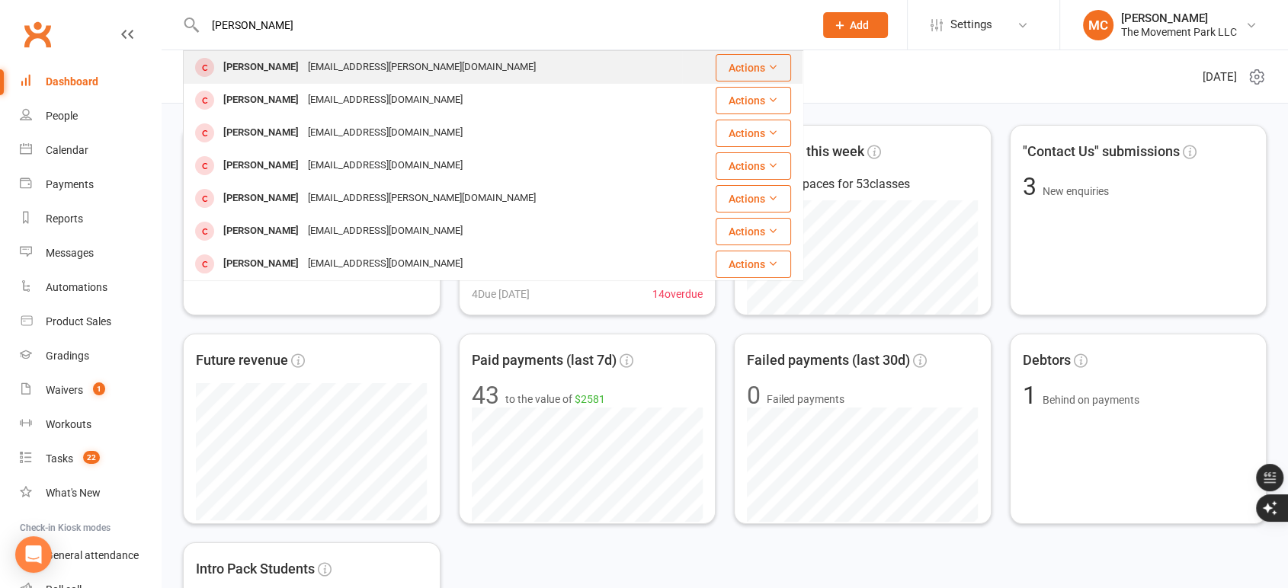
type input "sydney miller"
click at [417, 65] on div "Sydney Miller dania.r.miller@gmail.com" at bounding box center [432, 67] width 497 height 31
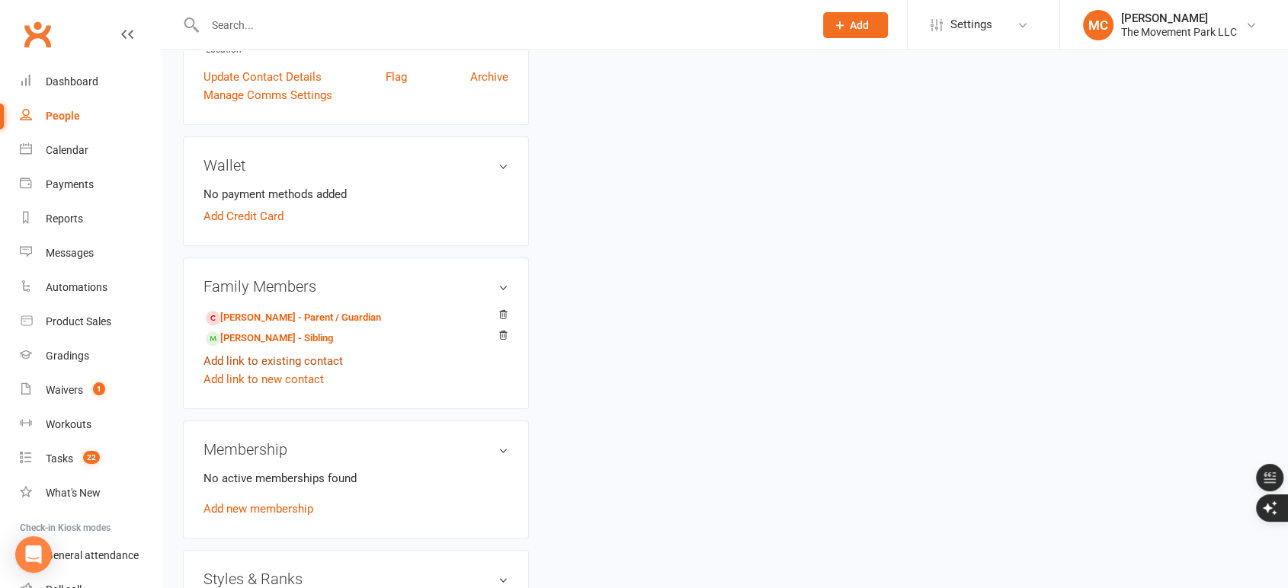
scroll to position [677, 0]
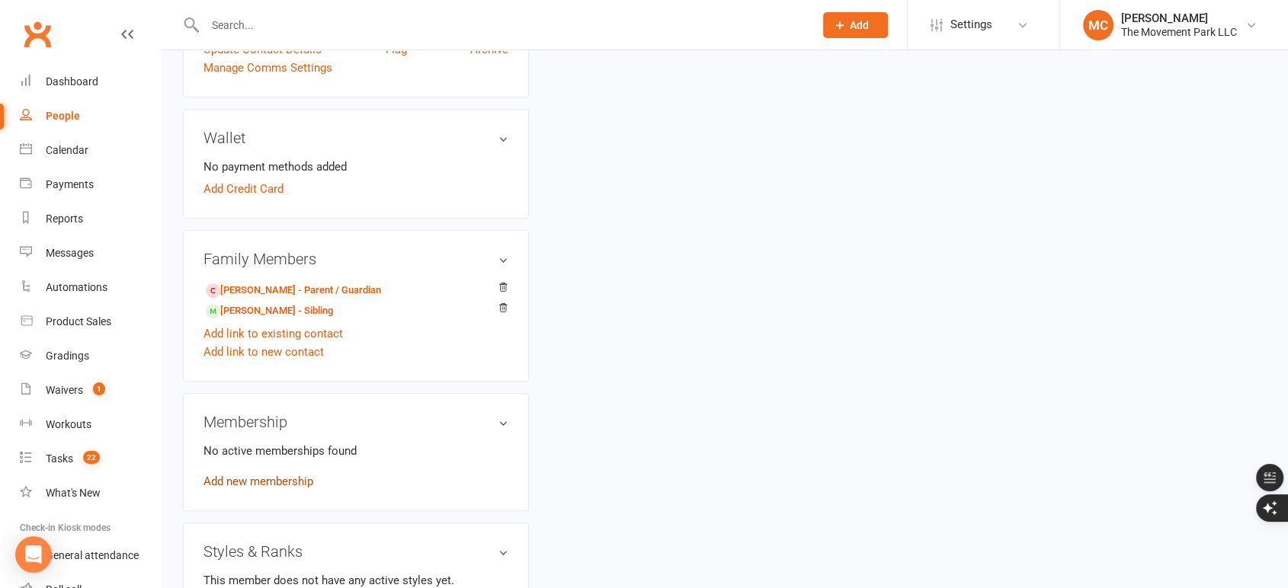
click at [250, 479] on link "Add new membership" at bounding box center [258, 482] width 110 height 14
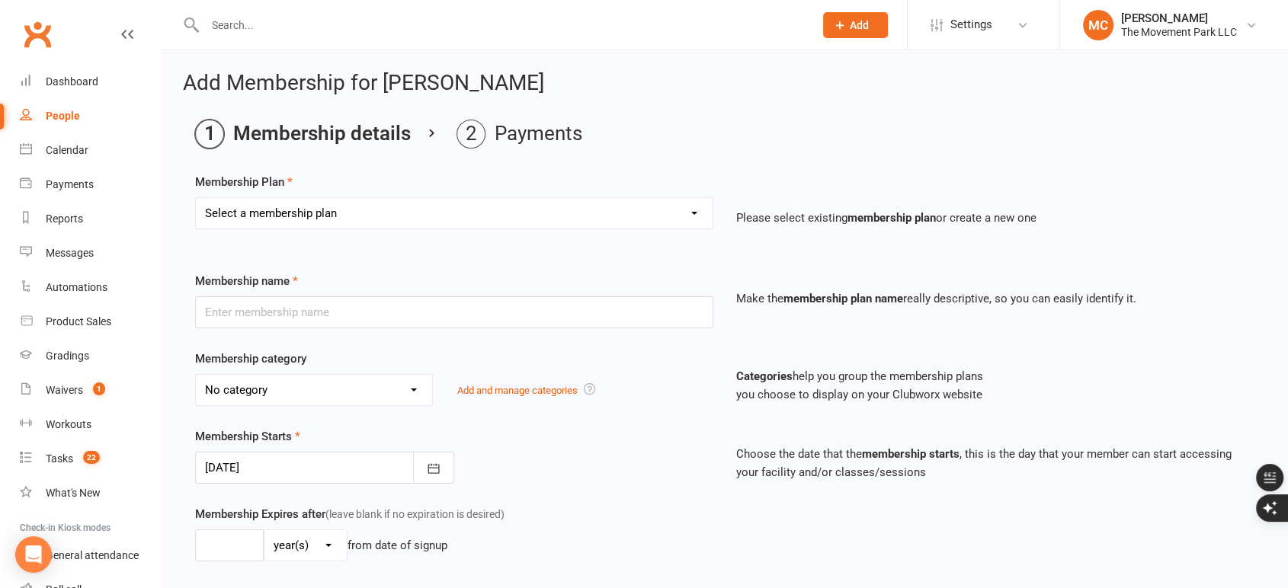
click at [638, 216] on select "Select a membership plan Create new Membership Plan ➡️ Drop-in Class ➡️ Flex 10…" at bounding box center [454, 213] width 517 height 30
drag, startPoint x: 993, startPoint y: 508, endPoint x: 969, endPoint y: 501, distance: 24.6
click at [993, 509] on div "Membership Expires after (leave blank if no expiration is desired) day(s) week(…" at bounding box center [725, 547] width 1082 height 84
click at [974, 28] on span "Settings" at bounding box center [971, 25] width 42 height 34
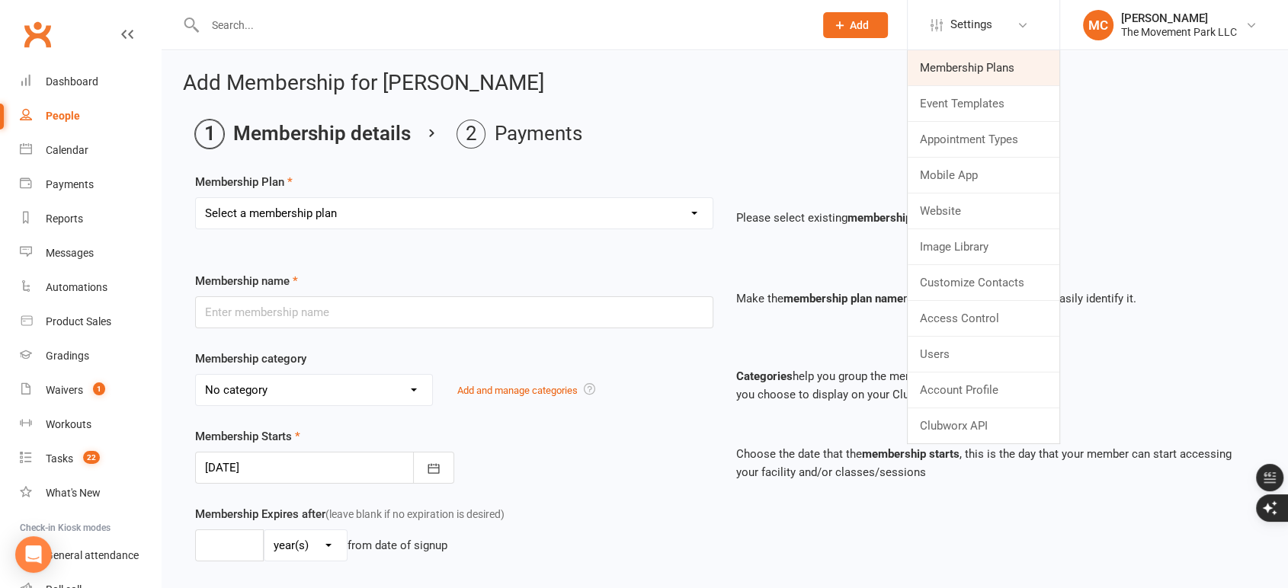
click at [955, 72] on link "Membership Plans" at bounding box center [983, 67] width 152 height 35
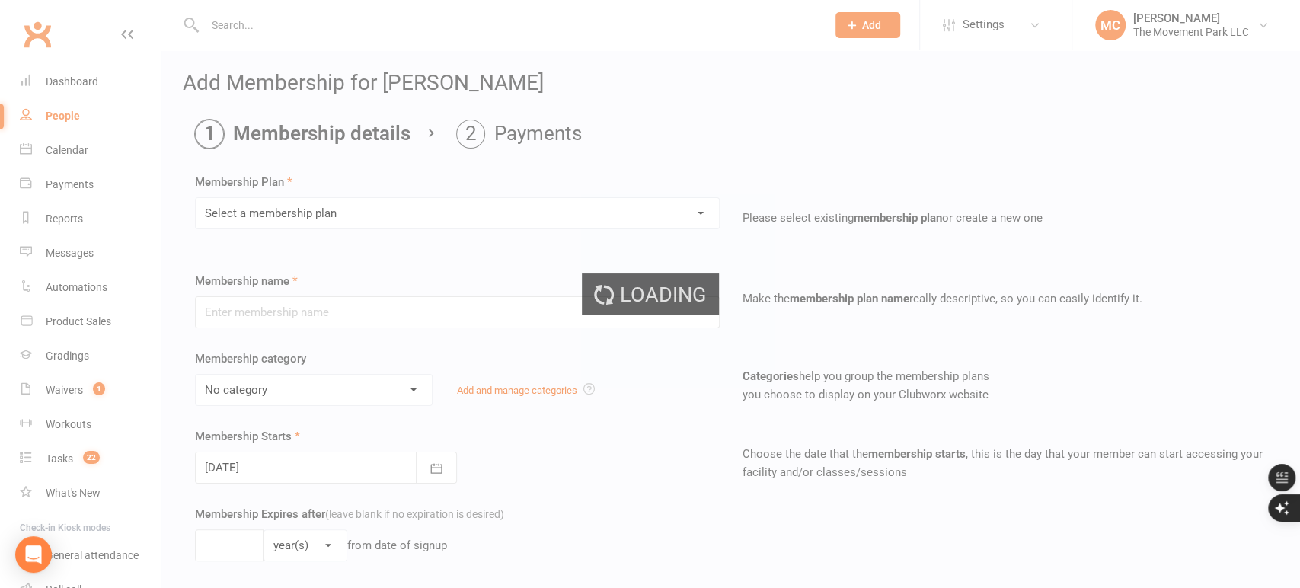
select select "50"
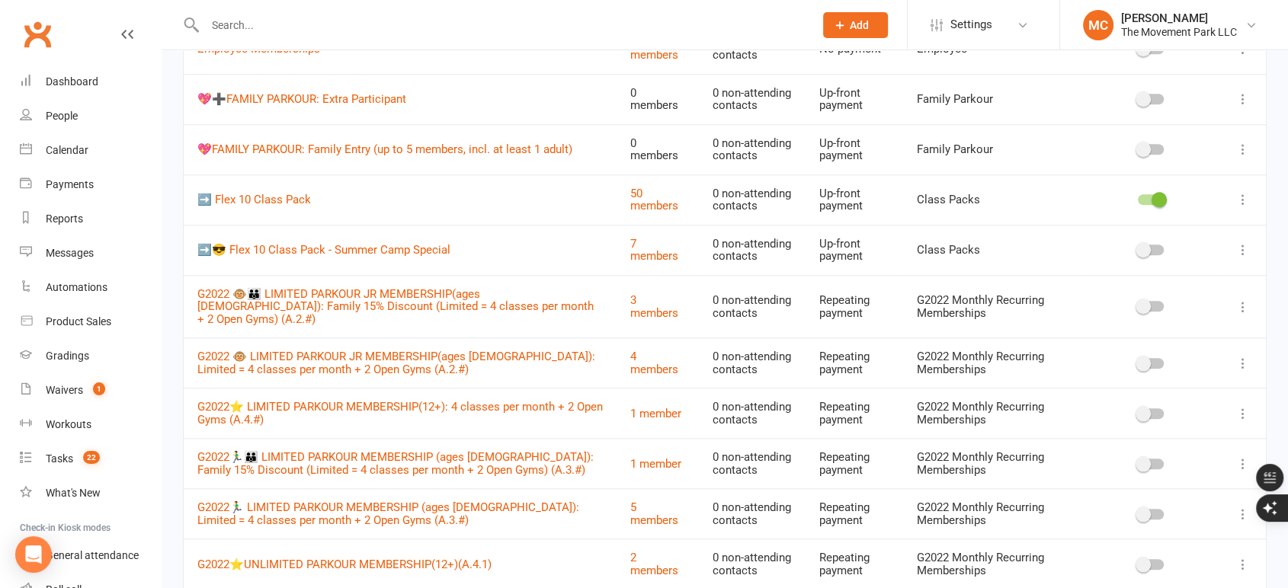
scroll to position [1438, 0]
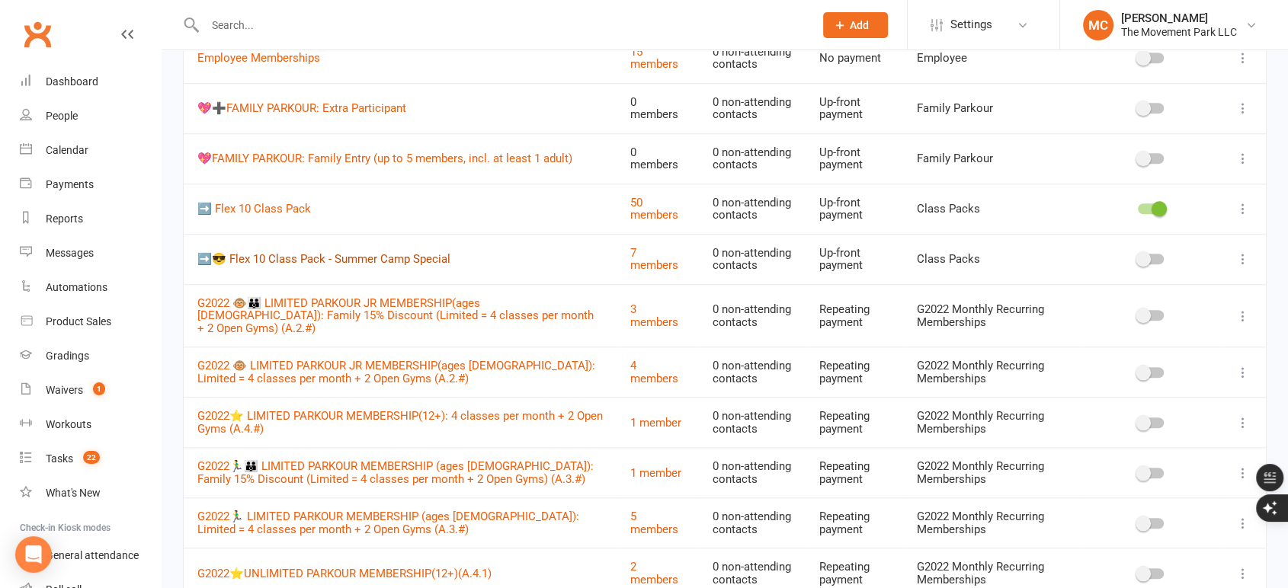
click at [348, 261] on link "➡️😎 Flex 10 Class Pack - Summer Camp Special" at bounding box center [323, 259] width 253 height 14
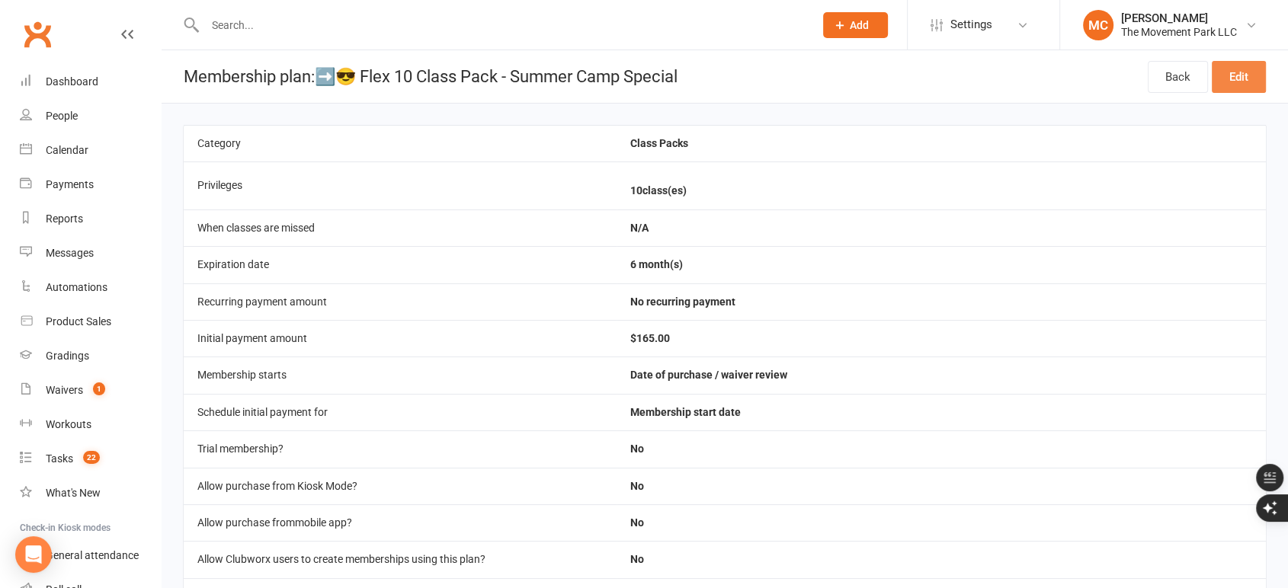
click at [1245, 78] on link "Edit" at bounding box center [1238, 77] width 54 height 32
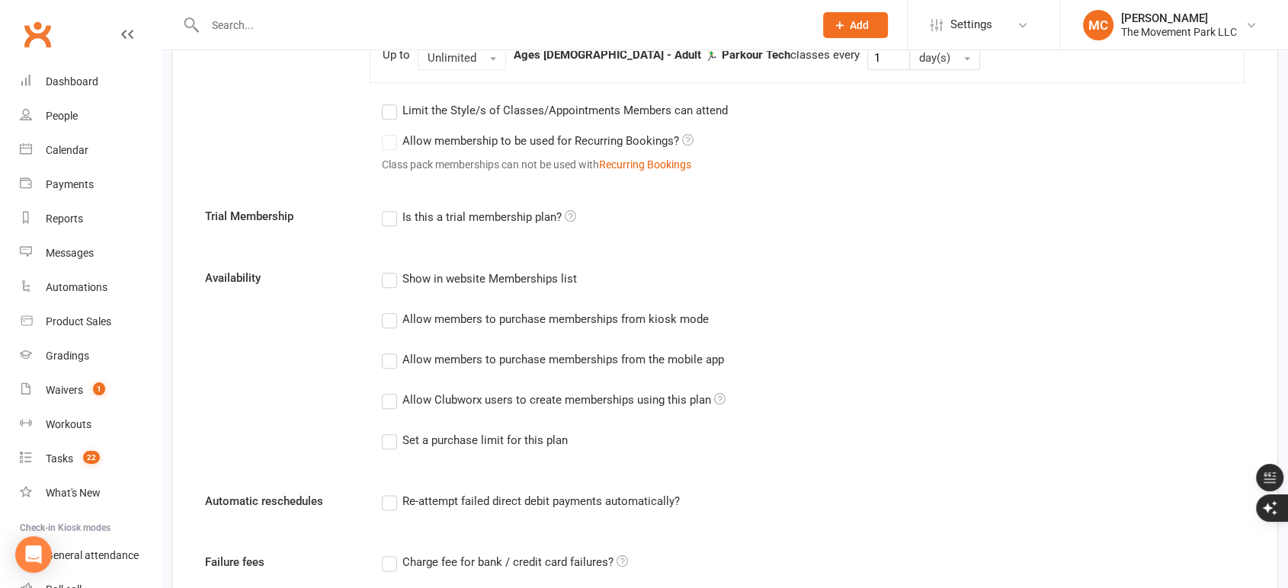
scroll to position [1693, 0]
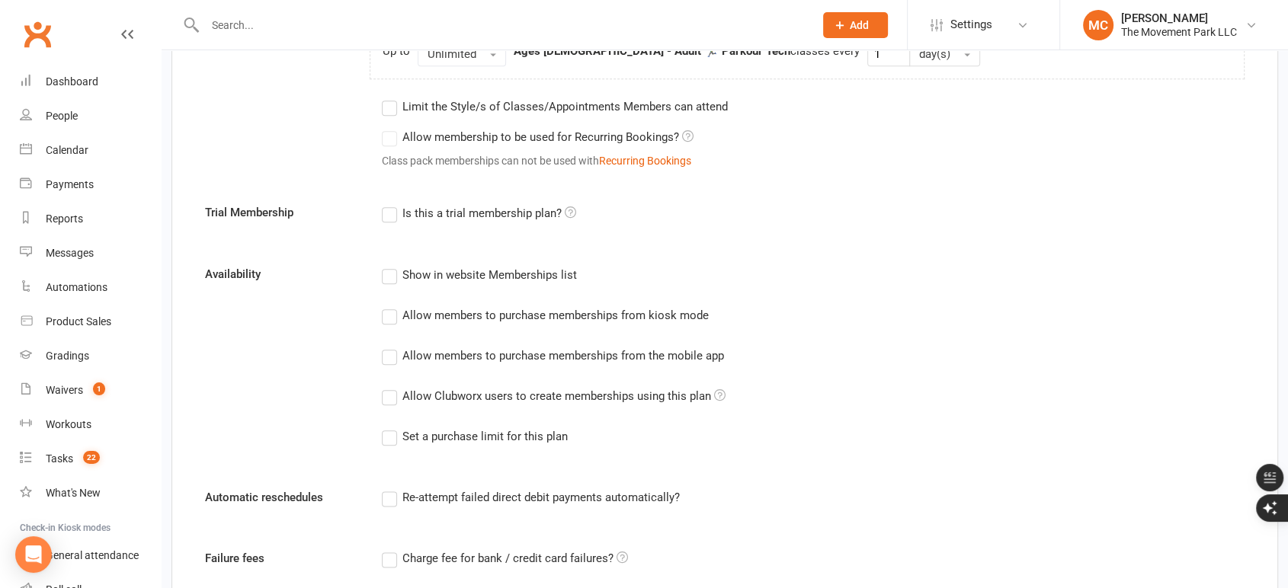
click at [389, 395] on label "Allow Clubworx users to create memberships using this plan" at bounding box center [554, 396] width 344 height 18
click at [389, 387] on input "Allow Clubworx users to create memberships using this plan" at bounding box center [387, 387] width 10 height 0
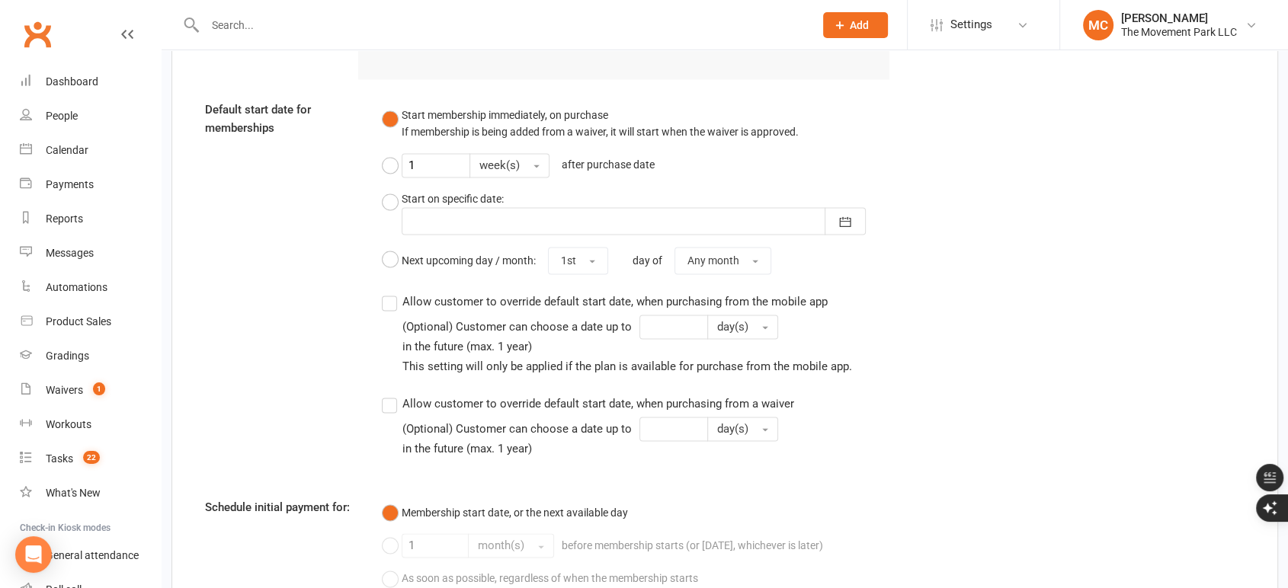
scroll to position [2465, 0]
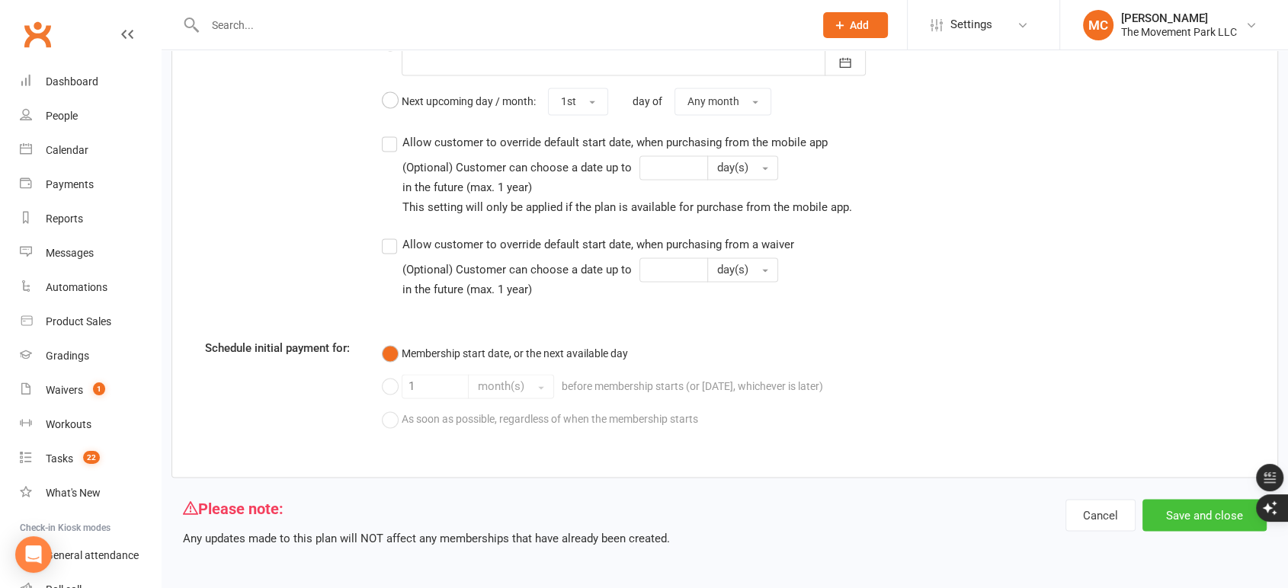
click at [1189, 517] on button "Save and close" at bounding box center [1204, 515] width 124 height 32
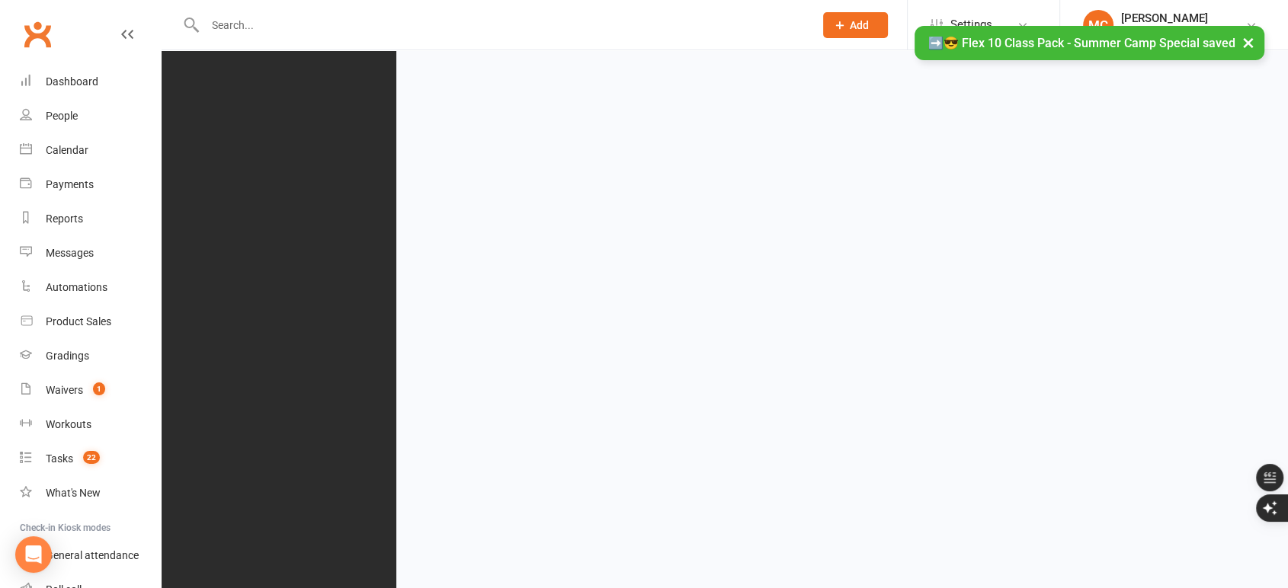
select select "50"
